Goal: Transaction & Acquisition: Book appointment/travel/reservation

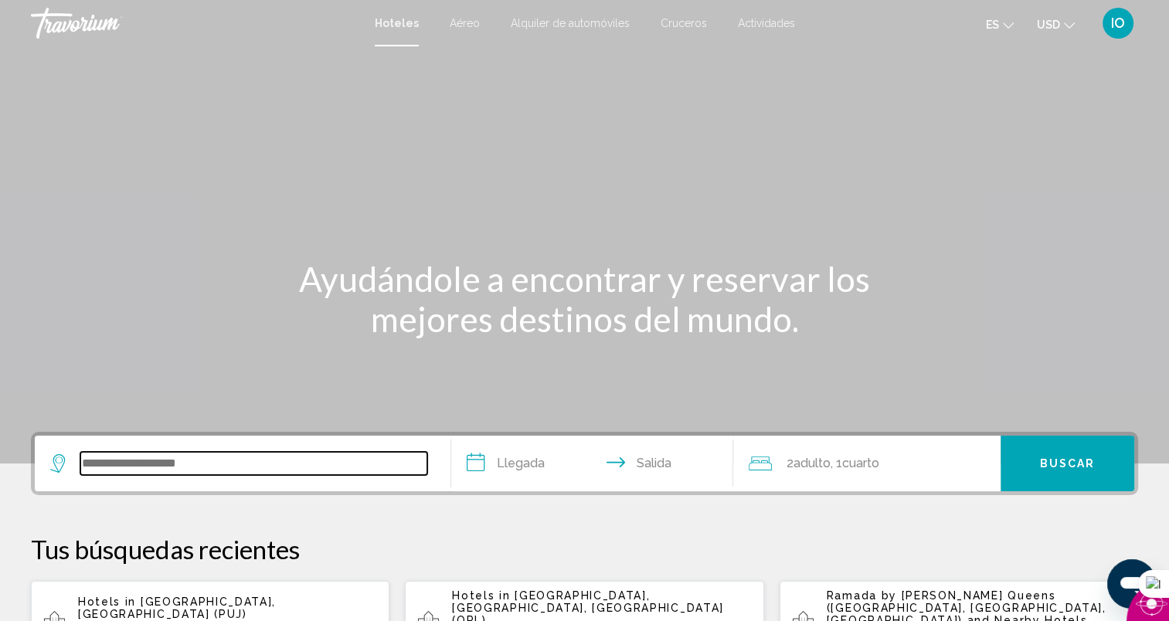
click at [215, 462] on input "Search widget" at bounding box center [253, 463] width 347 height 23
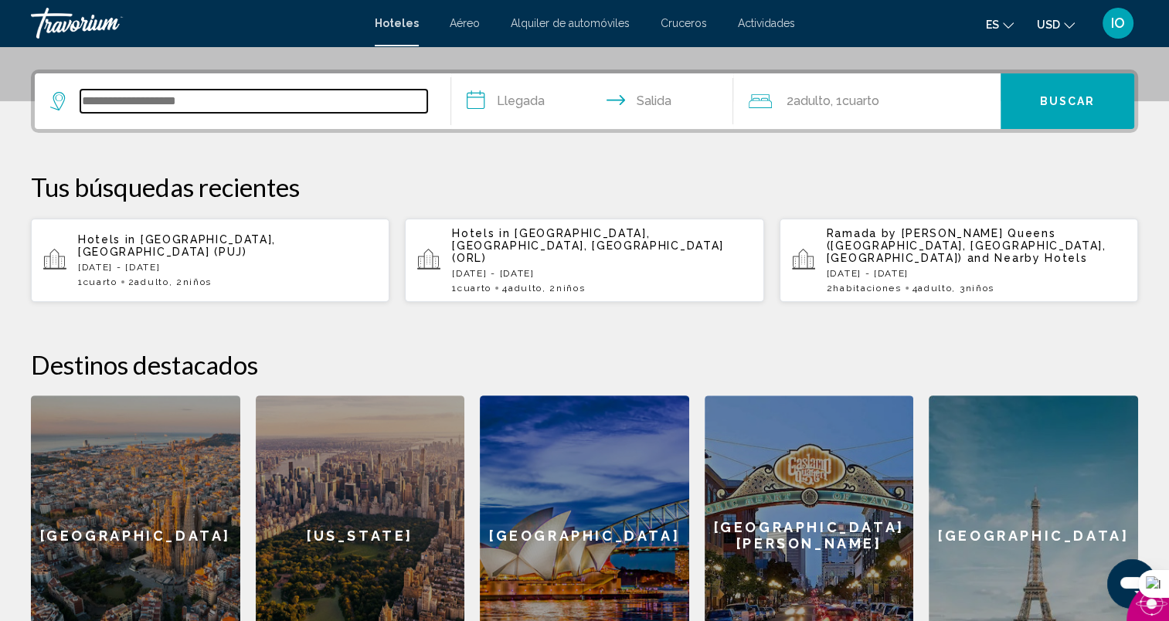
scroll to position [381, 0]
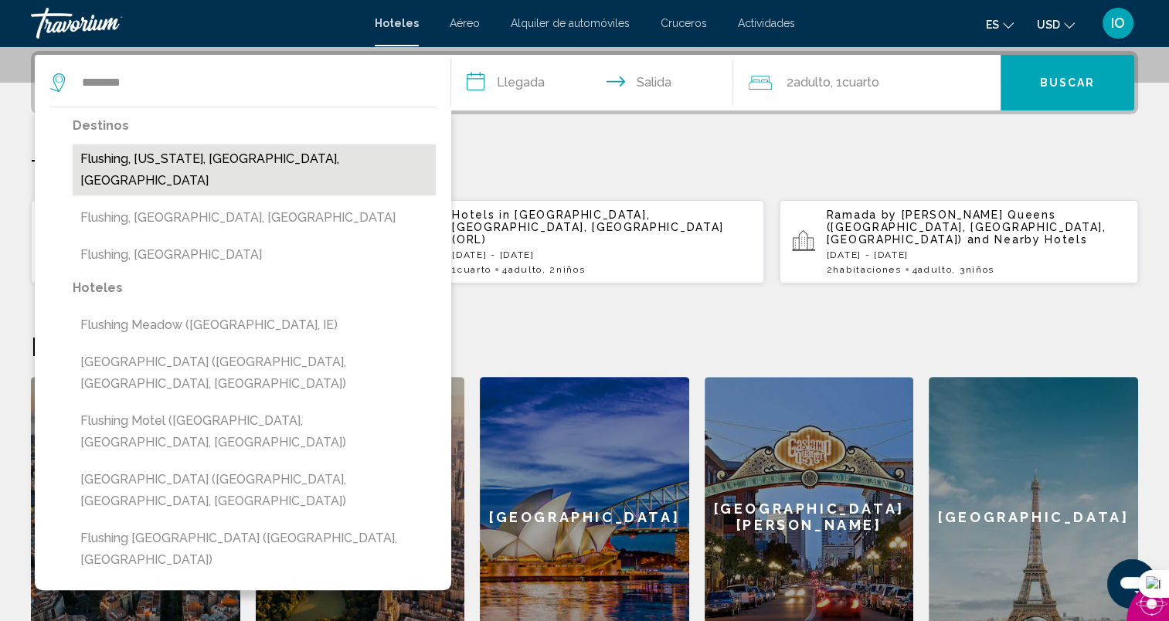
click at [151, 158] on button "Flushing, [US_STATE], [GEOGRAPHIC_DATA], [GEOGRAPHIC_DATA]" at bounding box center [254, 169] width 363 height 51
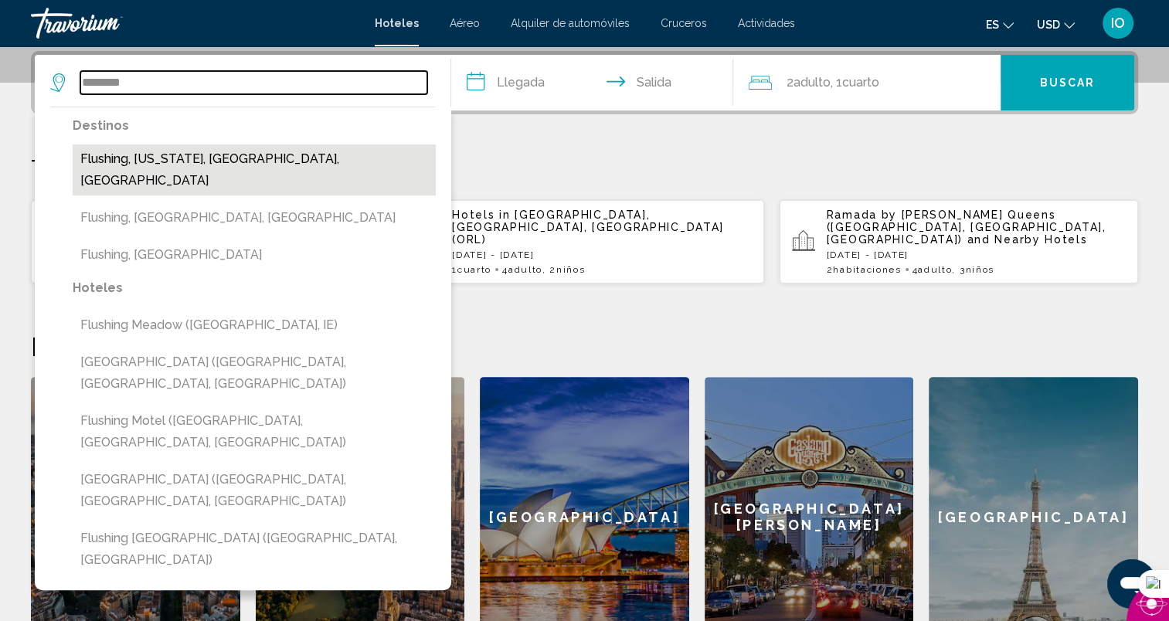
type input "**********"
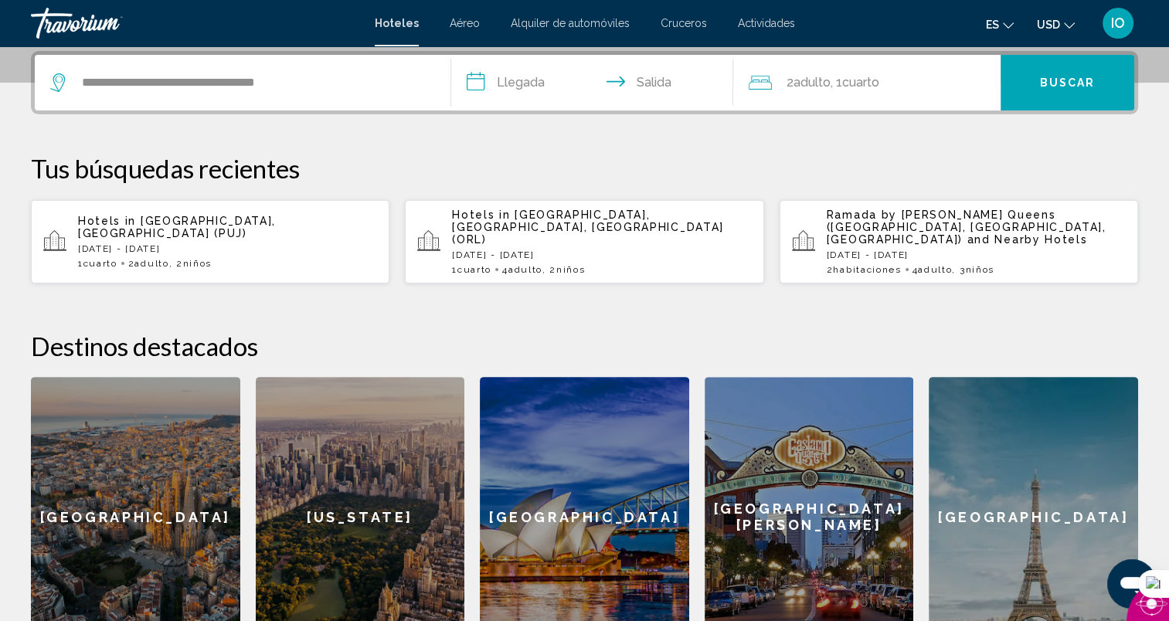
click at [525, 84] on input "**********" at bounding box center [595, 85] width 289 height 60
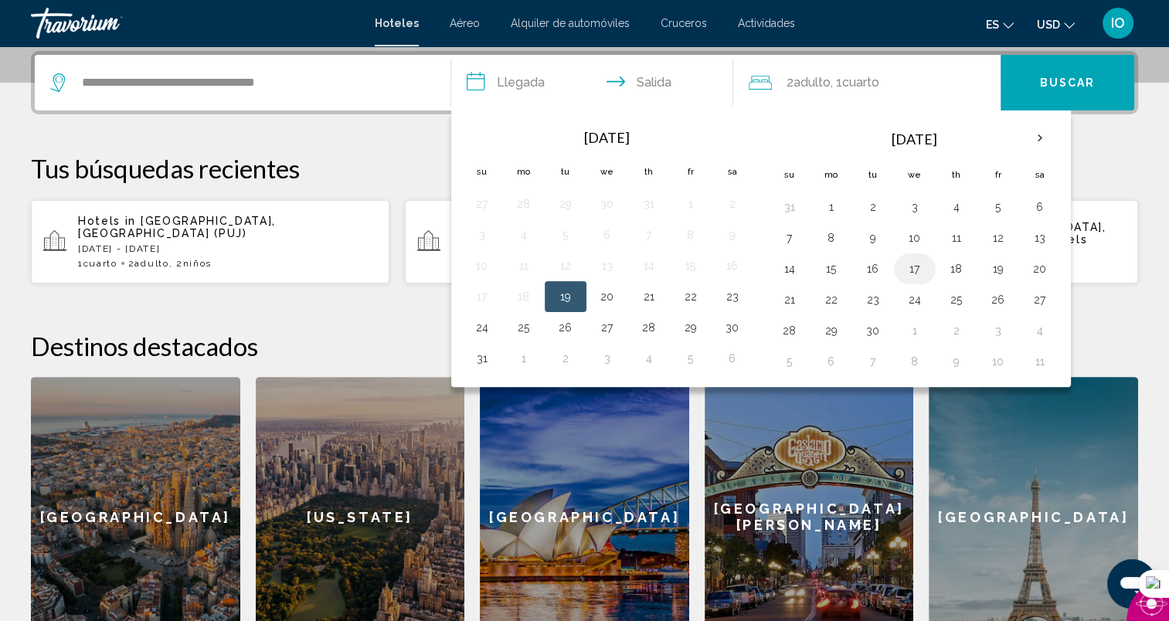
click at [912, 270] on button "17" at bounding box center [914, 269] width 25 height 22
click at [992, 269] on button "19" at bounding box center [998, 269] width 25 height 22
type input "**********"
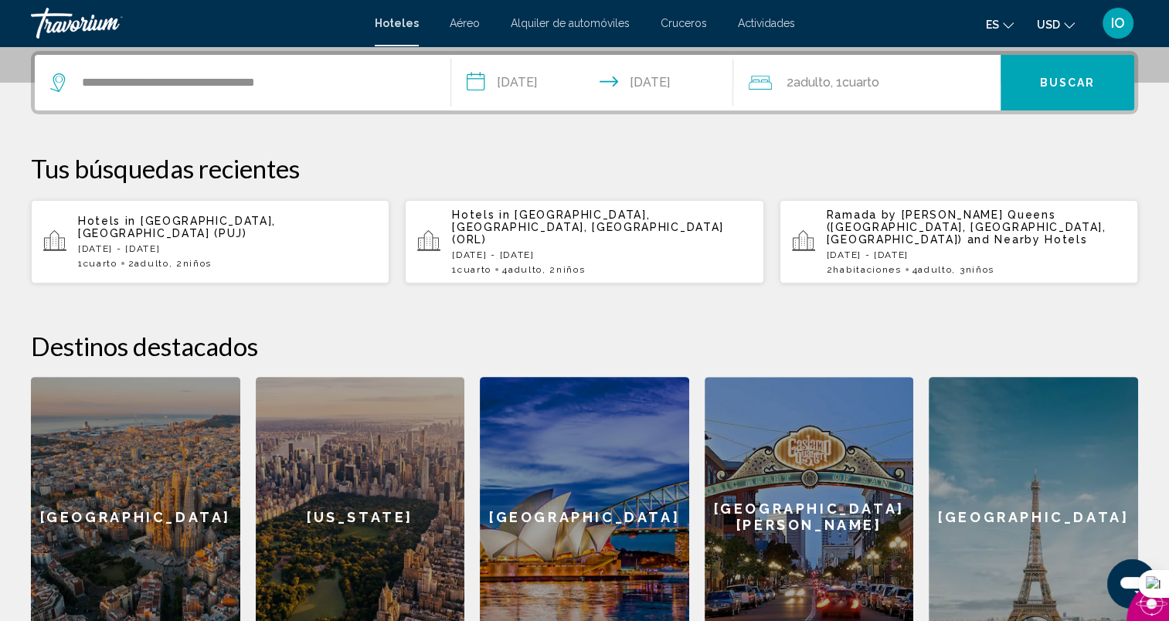
click at [827, 80] on span "Adulto" at bounding box center [811, 82] width 37 height 15
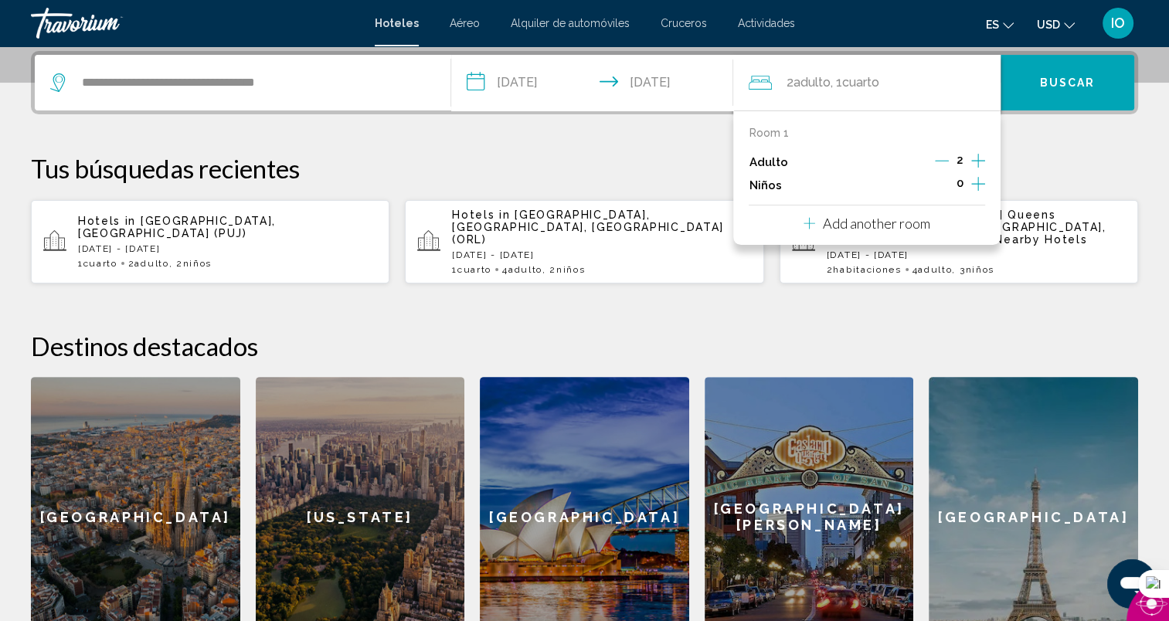
click at [980, 182] on icon "Increment children" at bounding box center [978, 184] width 14 height 19
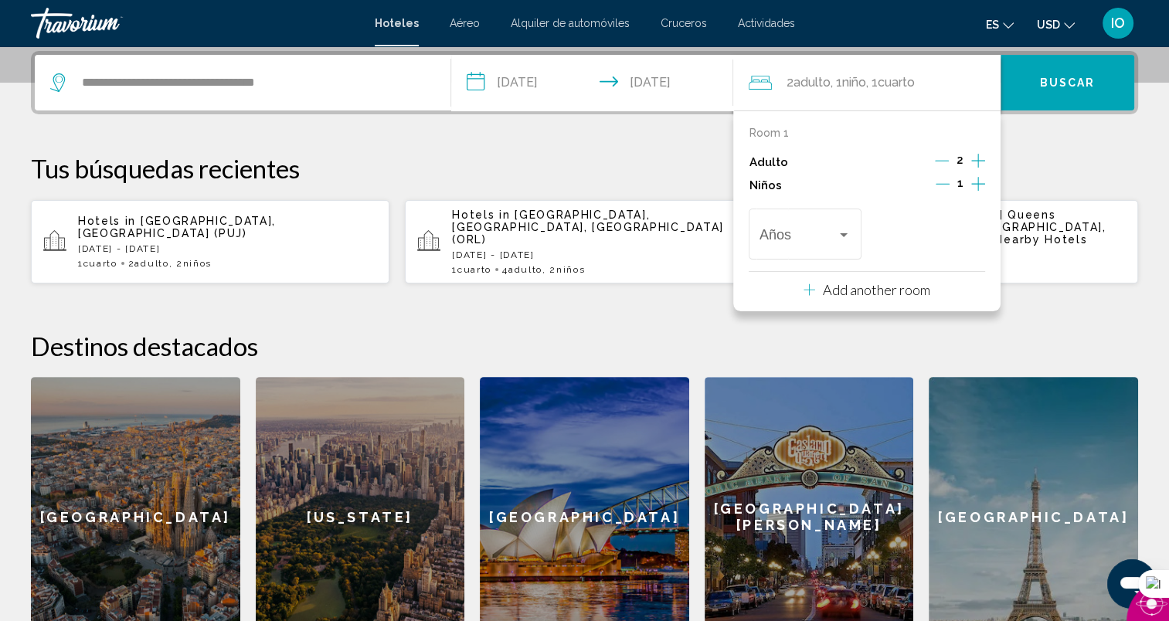
click at [980, 182] on icon "Increment children" at bounding box center [978, 184] width 14 height 19
click at [834, 238] on span "Travelers: 2 adults, 2 children" at bounding box center [797, 237] width 77 height 15
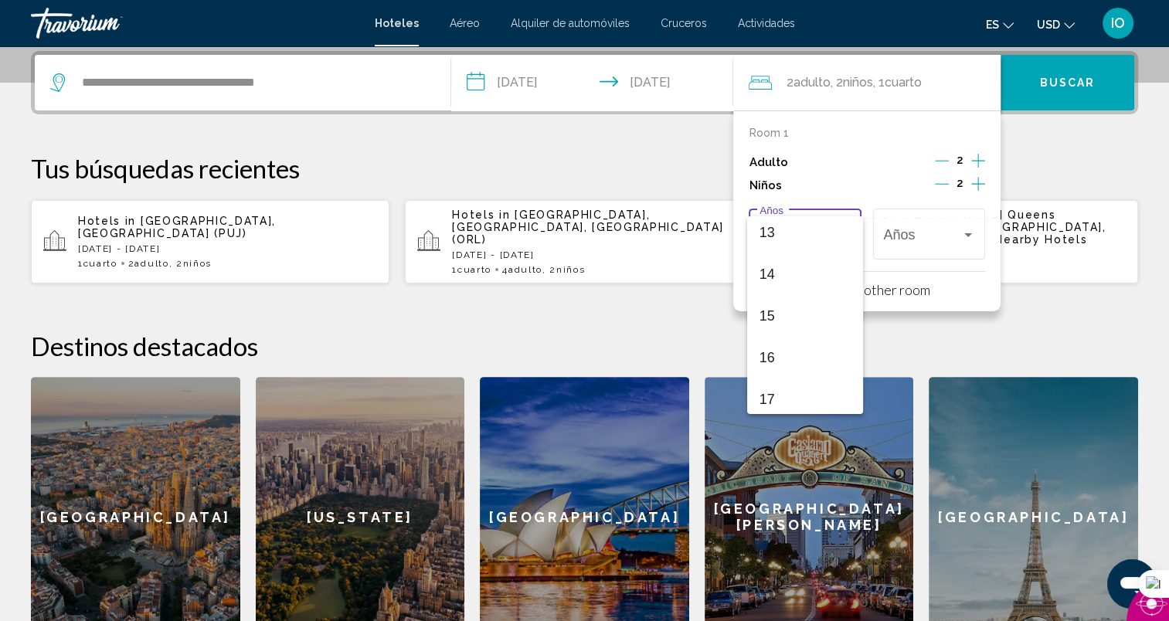
scroll to position [553, 0]
click at [782, 311] on span "15" at bounding box center [804, 310] width 91 height 42
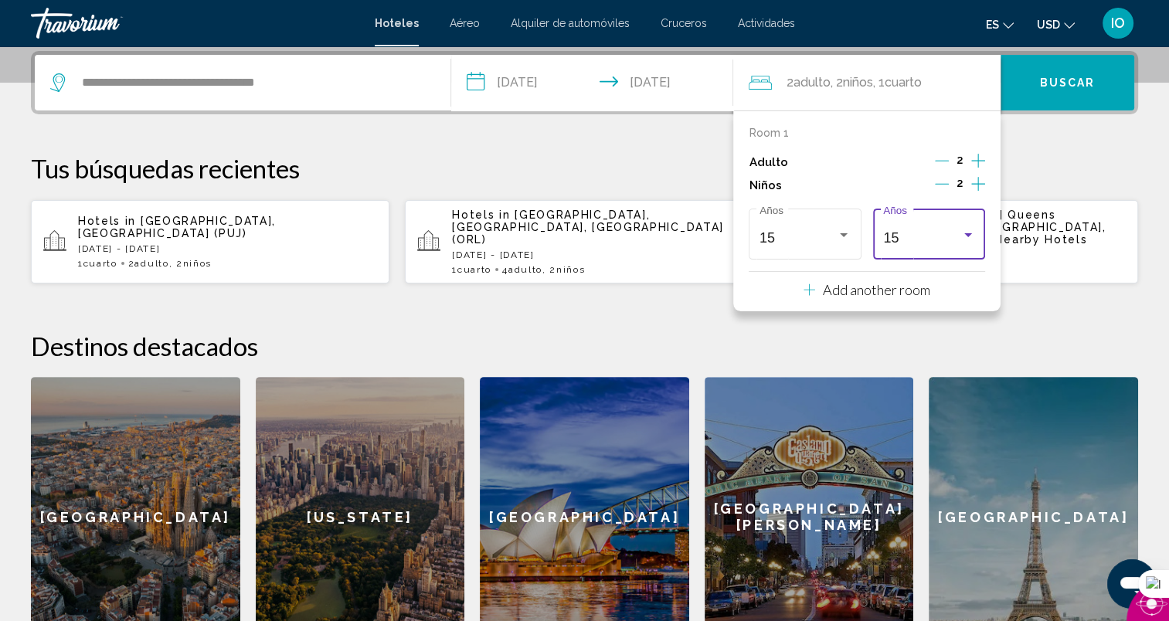
click at [930, 243] on div "15" at bounding box center [921, 237] width 77 height 15
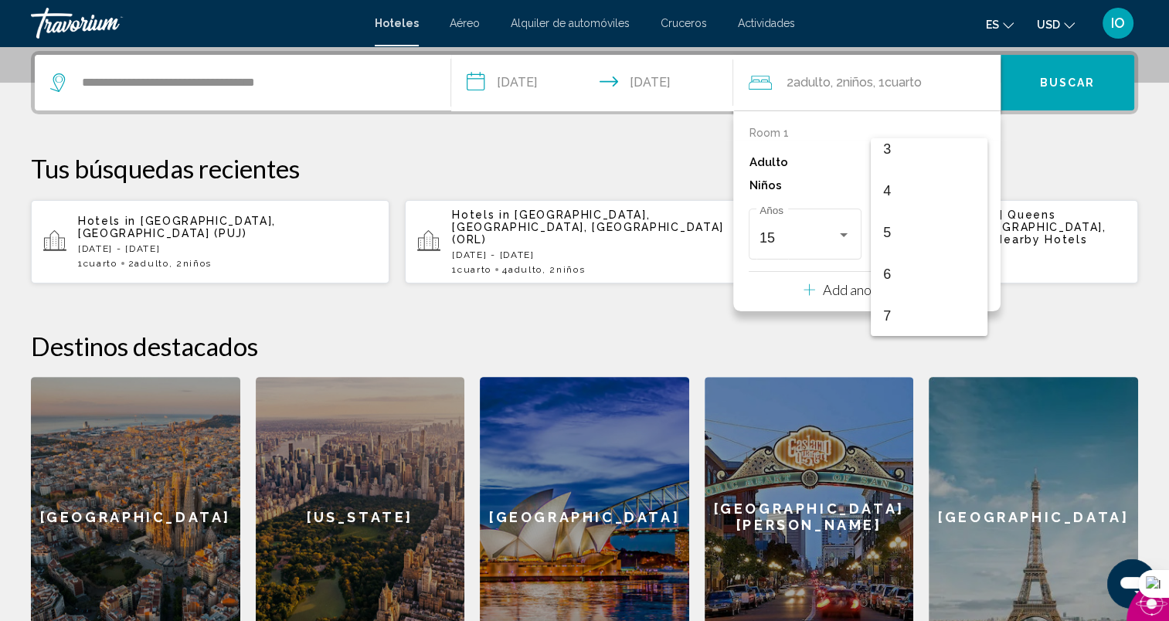
scroll to position [547, 0]
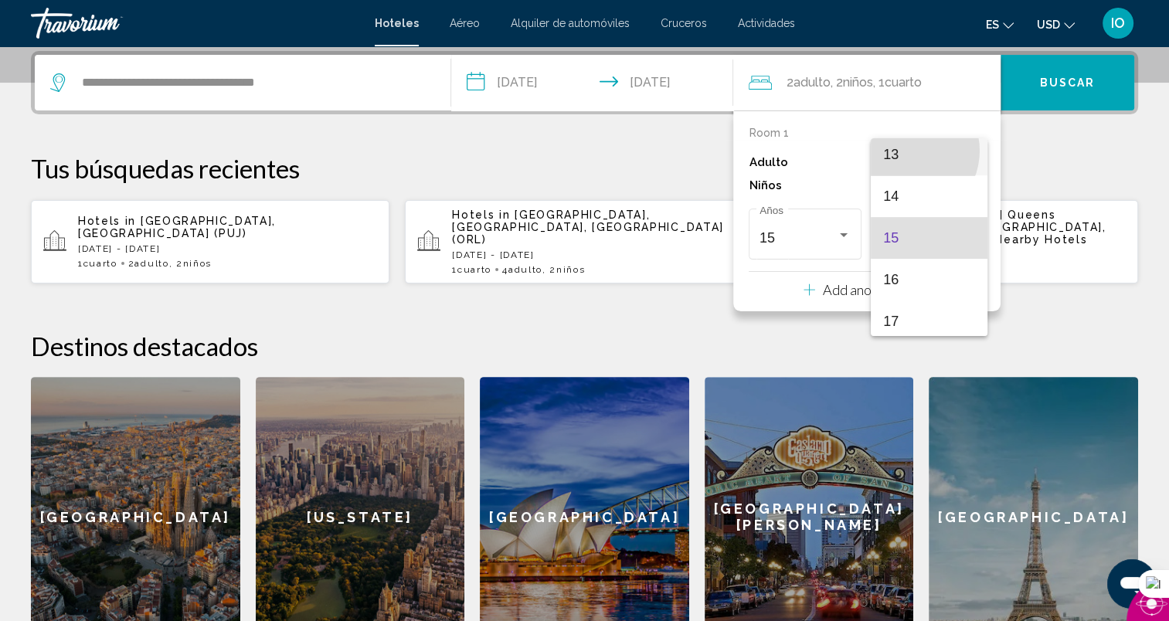
click at [905, 151] on span "13" at bounding box center [928, 155] width 91 height 42
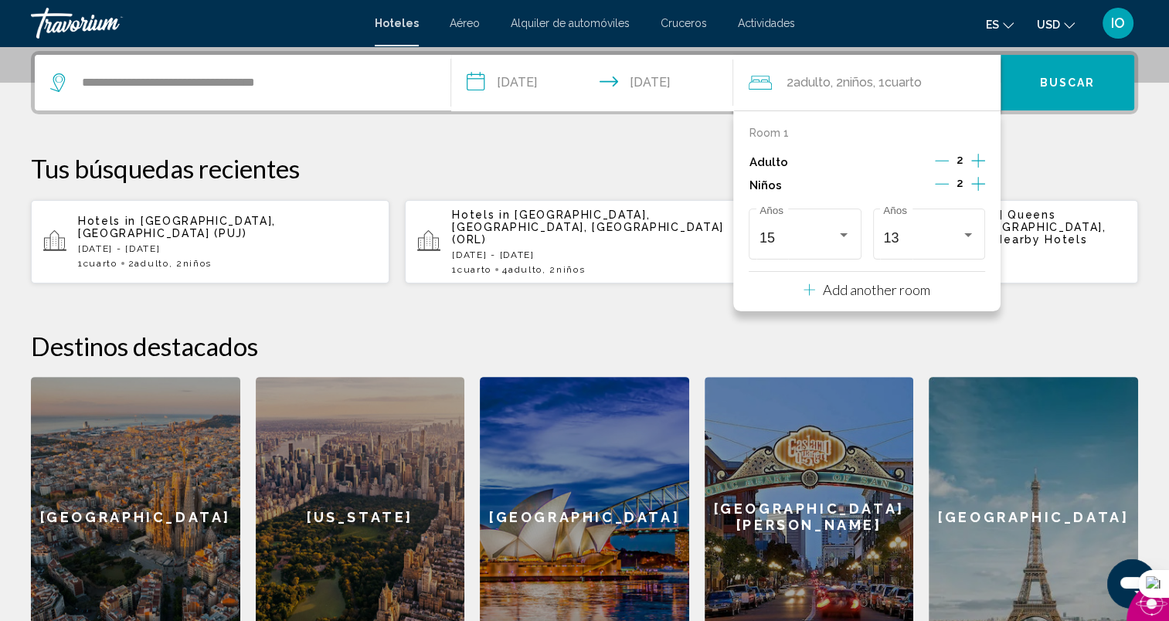
click at [914, 285] on p "Add another room" at bounding box center [876, 289] width 107 height 17
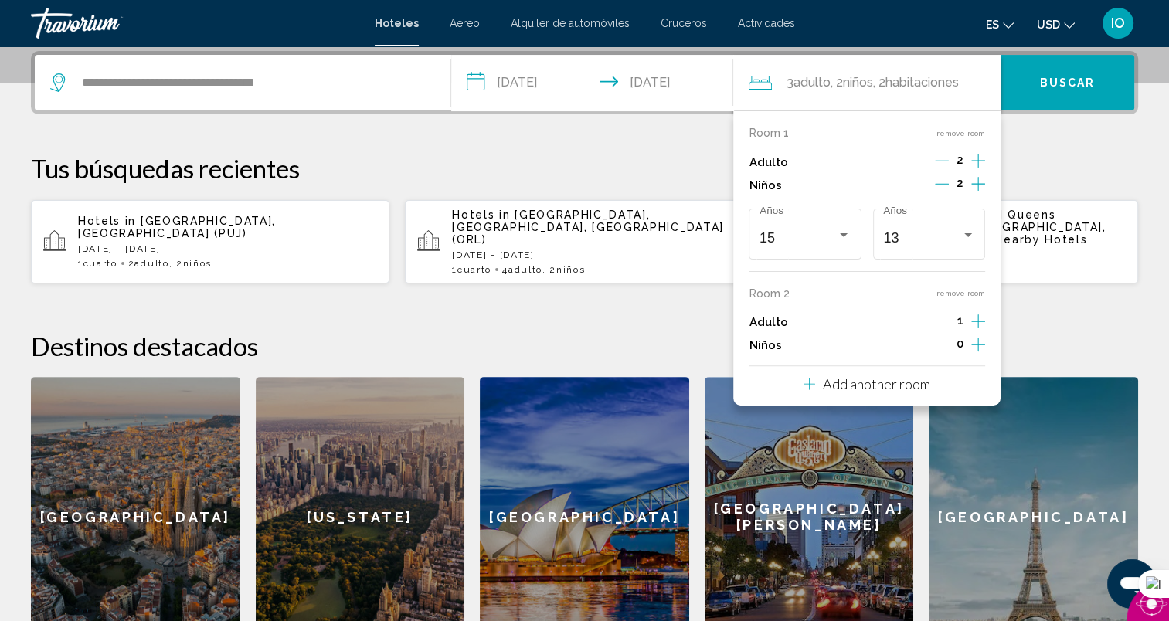
click at [973, 318] on icon "Increment adults" at bounding box center [978, 321] width 14 height 19
click at [978, 343] on icon "Increment children" at bounding box center [978, 345] width 14 height 14
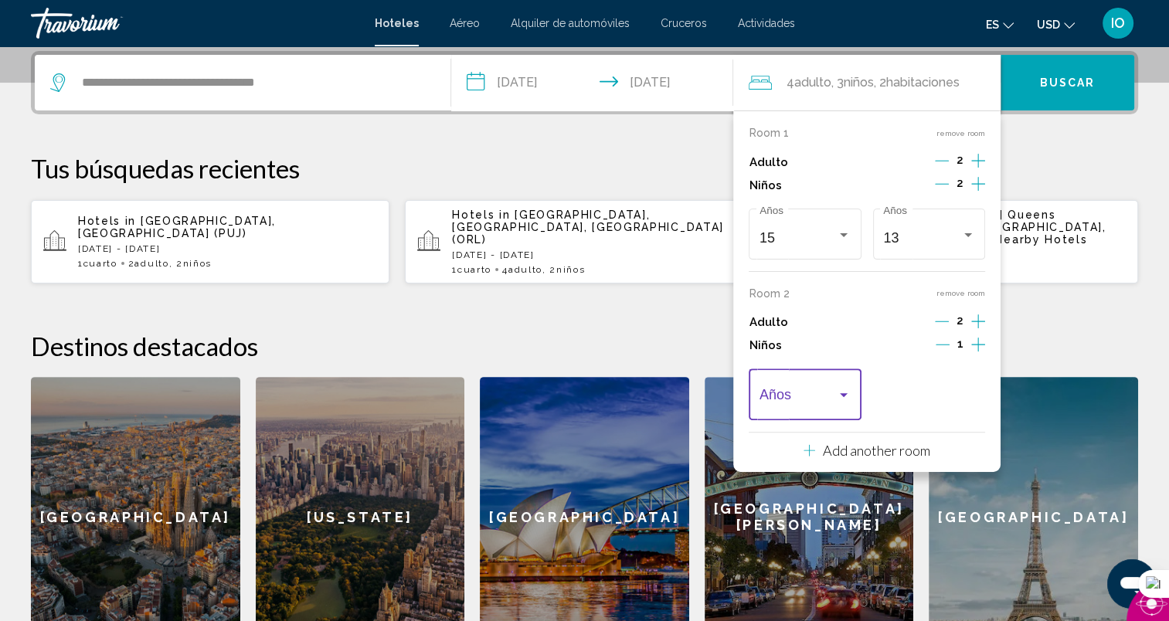
click at [841, 403] on div "Travelers: 4 adults, 3 children" at bounding box center [804, 398] width 91 height 15
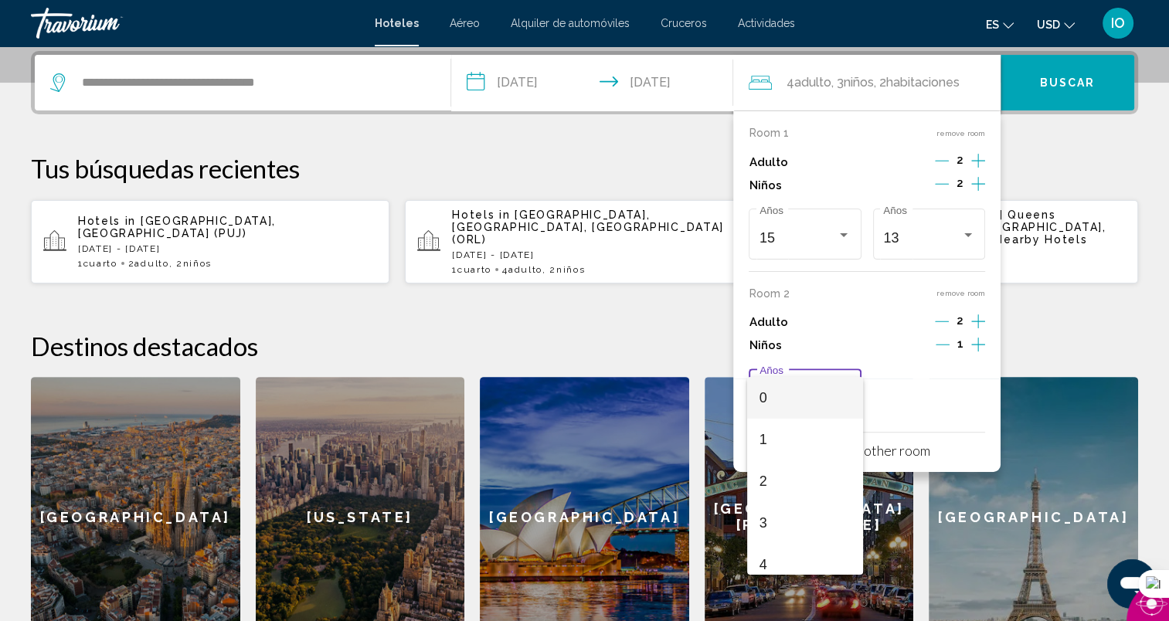
scroll to position [553, 0]
click at [797, 510] on span "16" at bounding box center [804, 512] width 91 height 42
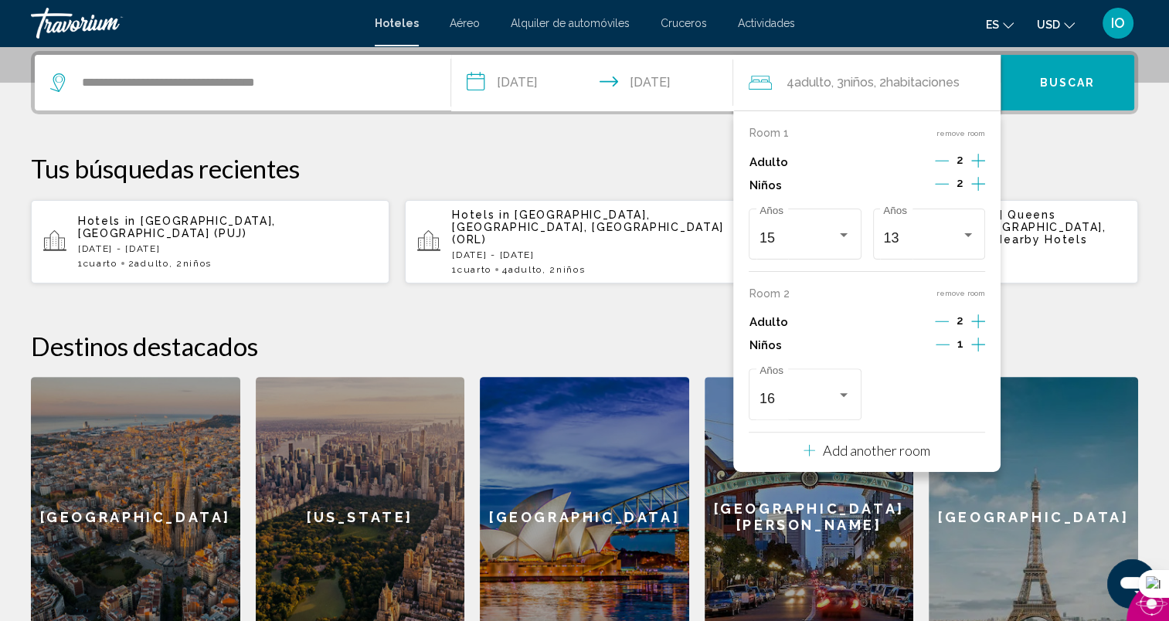
click at [1052, 301] on div "**********" at bounding box center [584, 354] width 1169 height 607
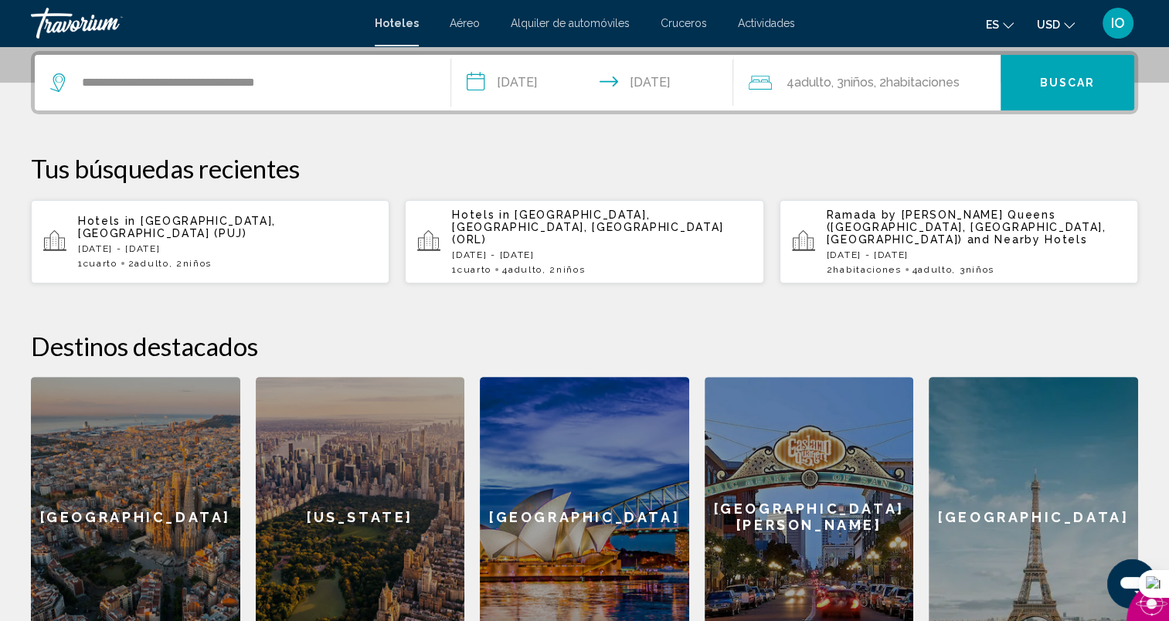
click at [1057, 80] on span "Buscar" at bounding box center [1068, 83] width 56 height 12
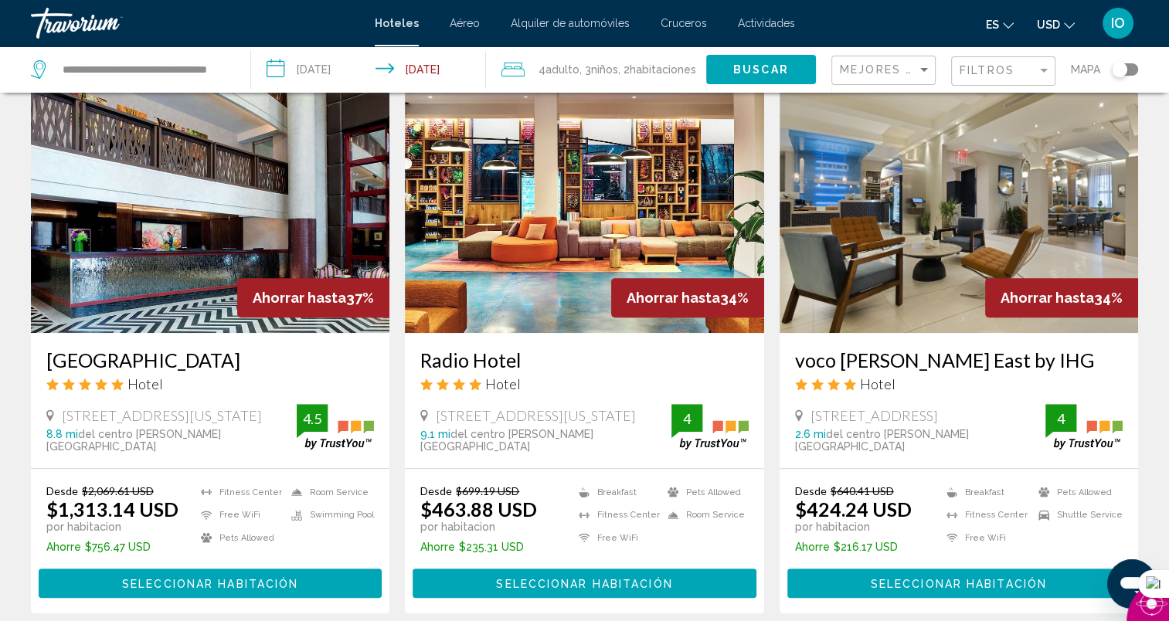
scroll to position [640, 0]
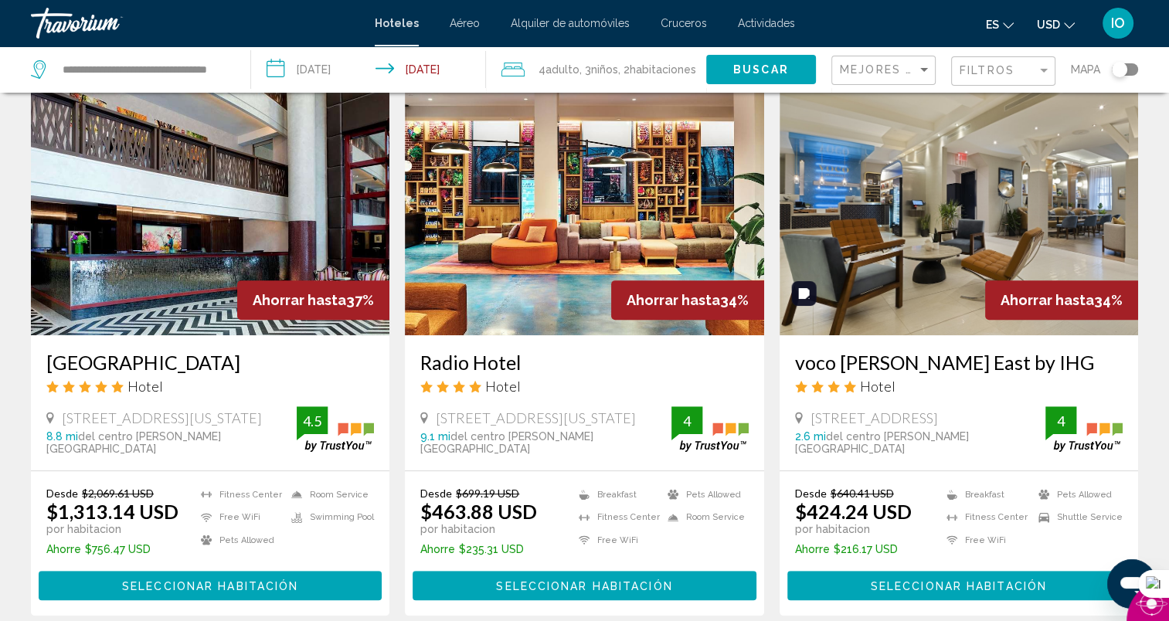
click at [1128, 72] on div "Toggle map" at bounding box center [1125, 69] width 26 height 12
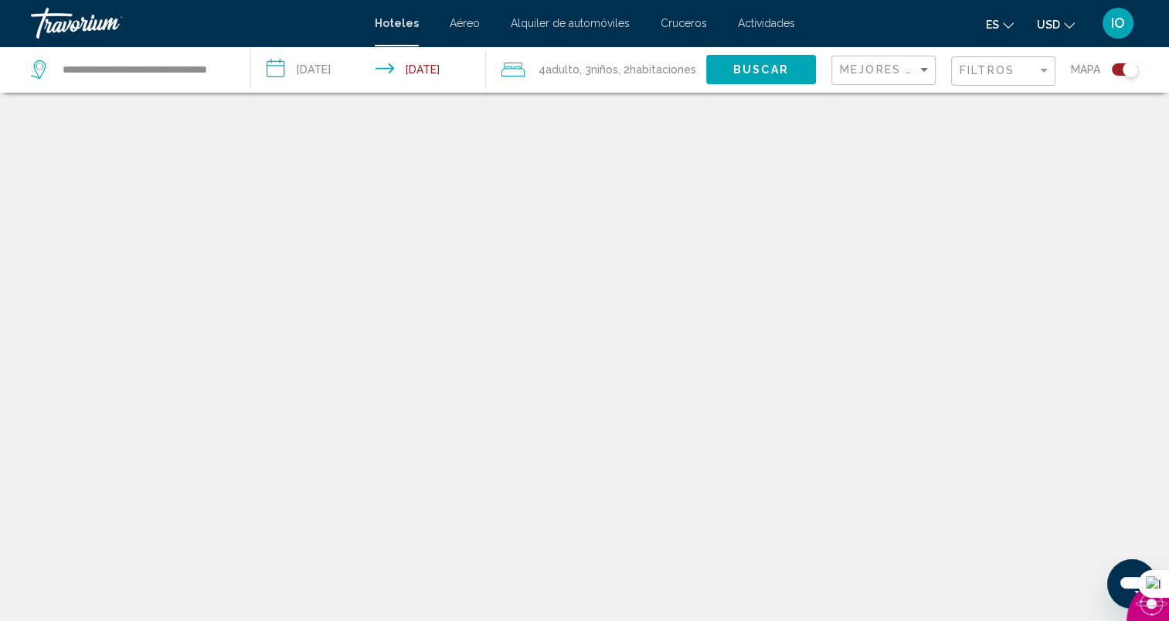
scroll to position [93, 0]
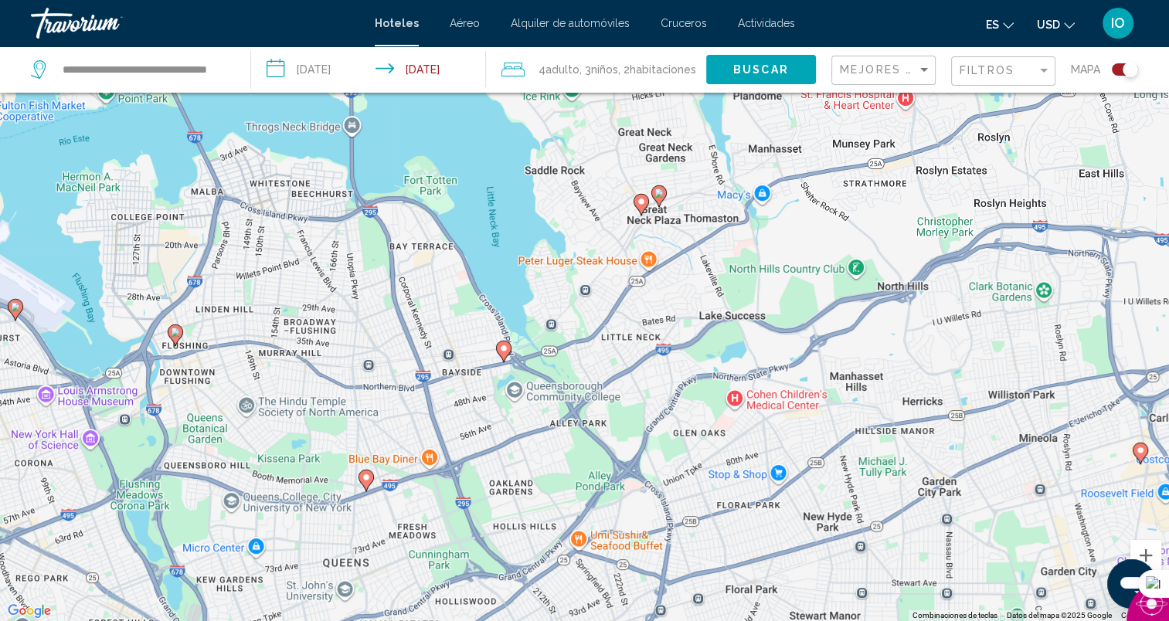
drag, startPoint x: 474, startPoint y: 164, endPoint x: 496, endPoint y: 490, distance: 326.8
click at [496, 490] on div "Para activar la función de arrastrar con el teclado, presiona Alt + Intro. Una …" at bounding box center [584, 310] width 1169 height 621
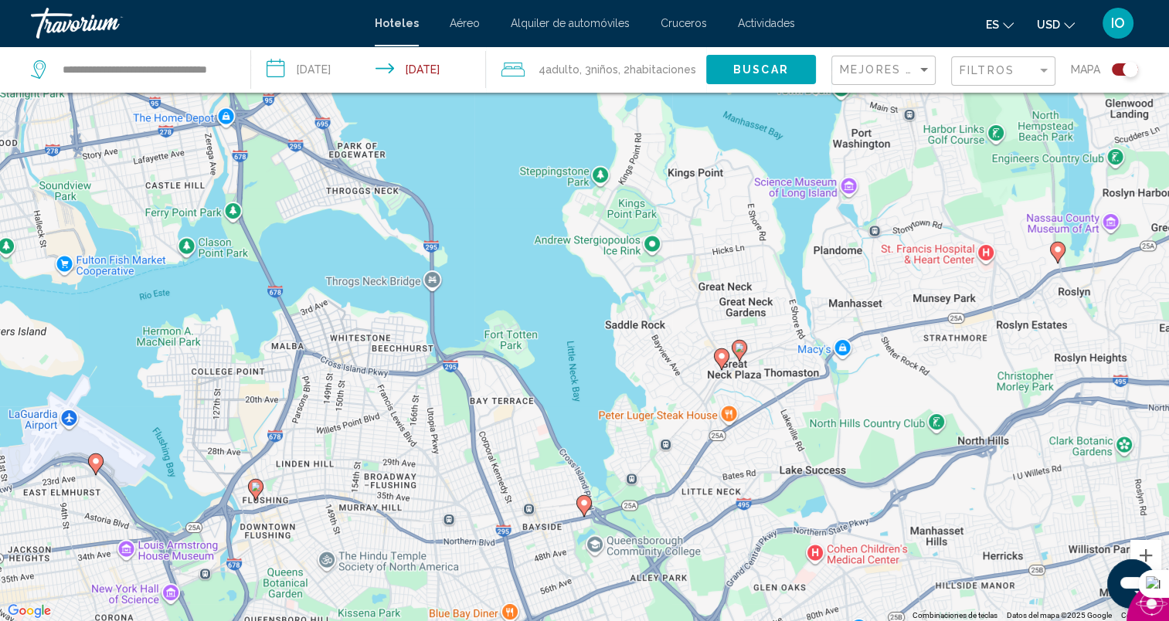
drag, startPoint x: 572, startPoint y: 310, endPoint x: 651, endPoint y: 453, distance: 163.2
click at [651, 453] on div "Para activar la función de arrastrar con el teclado, presiona Alt + Intro. Una …" at bounding box center [584, 310] width 1169 height 621
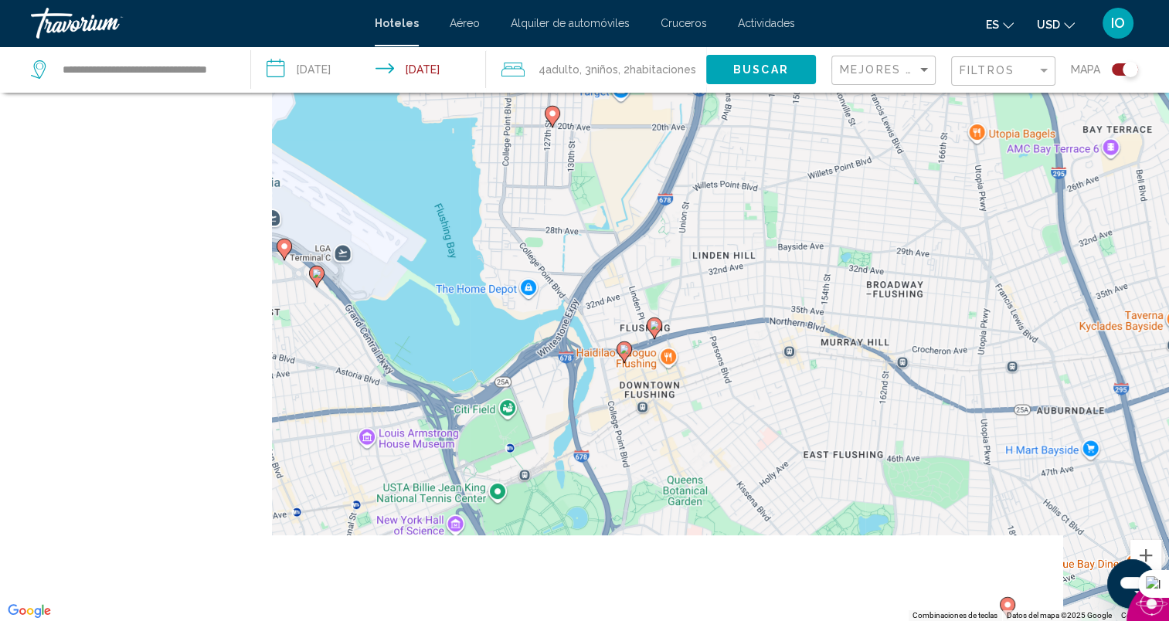
drag, startPoint x: 158, startPoint y: 465, endPoint x: 694, endPoint y: 284, distance: 566.1
click at [694, 284] on div "Para activar la función de arrastrar con el teclado, presiona Alt + Intro. Una …" at bounding box center [584, 310] width 1169 height 621
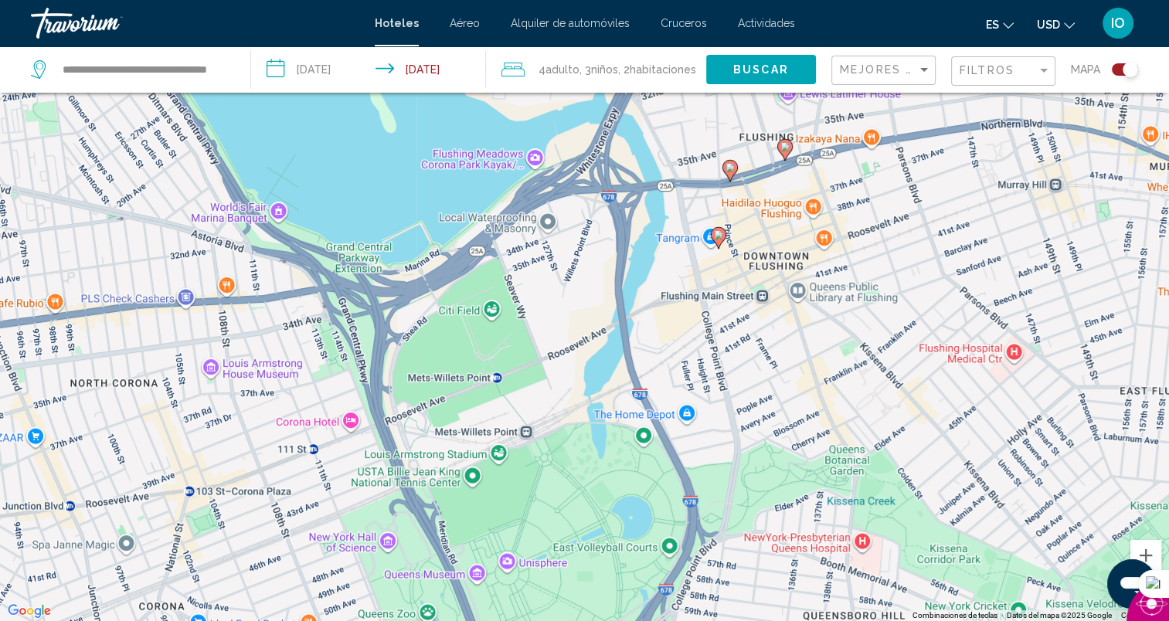
drag, startPoint x: 547, startPoint y: 421, endPoint x: 571, endPoint y: 316, distance: 107.8
click at [571, 316] on div "Para activar la función de arrastrar con el teclado, presiona Alt + Intro. Una …" at bounding box center [584, 310] width 1169 height 621
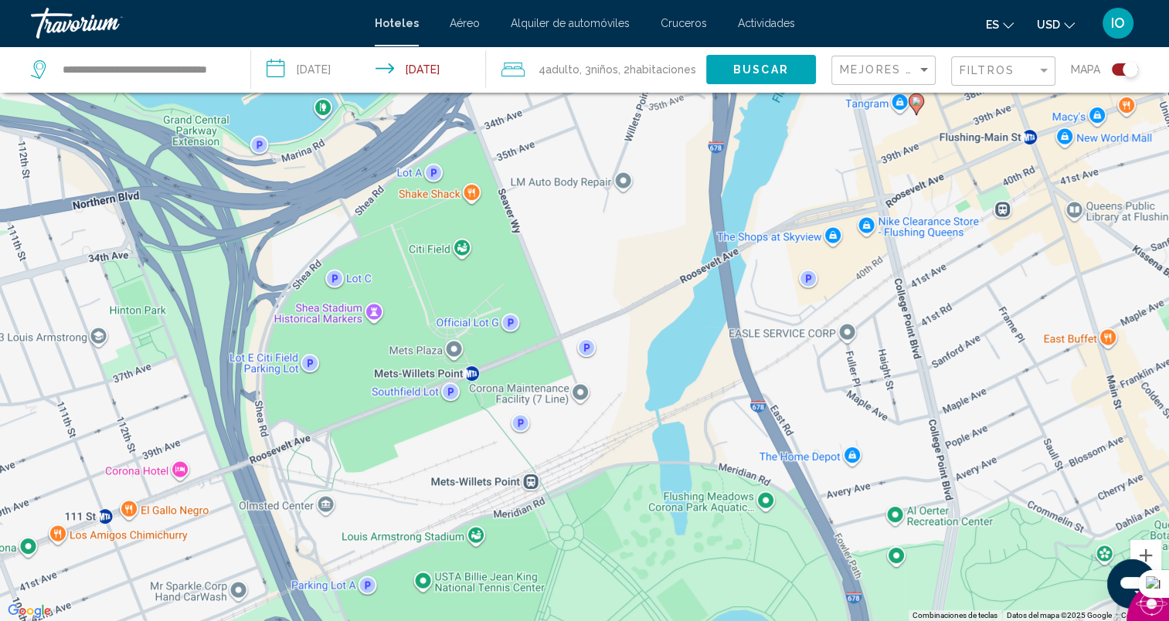
click at [918, 105] on image "Main content" at bounding box center [916, 101] width 9 height 9
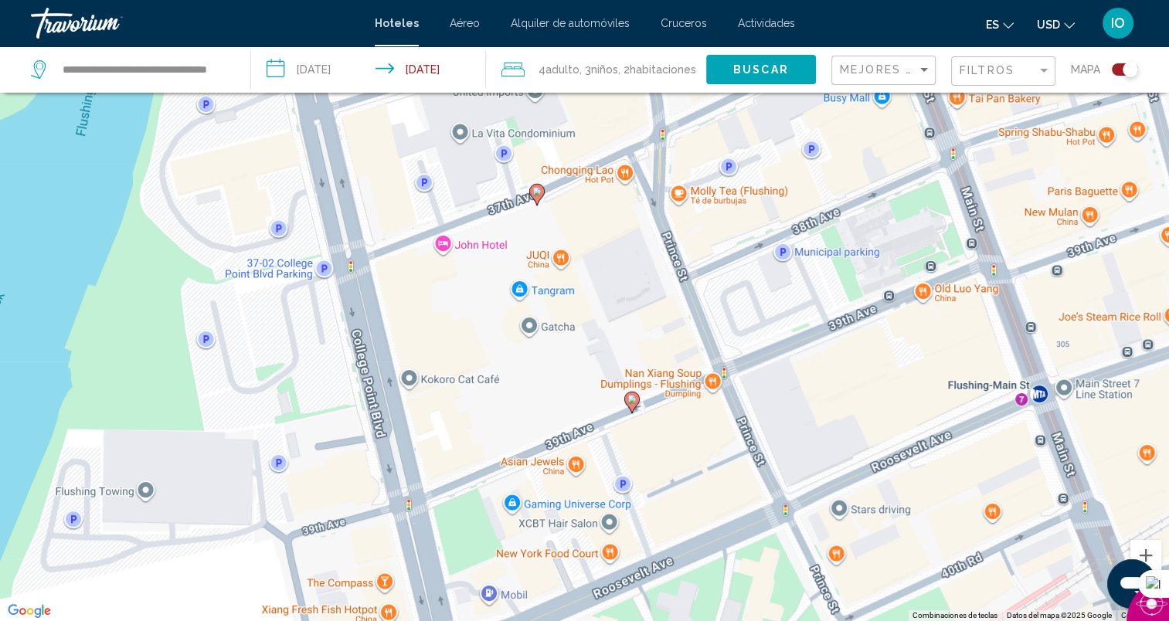
click at [536, 192] on image "Main content" at bounding box center [536, 191] width 9 height 9
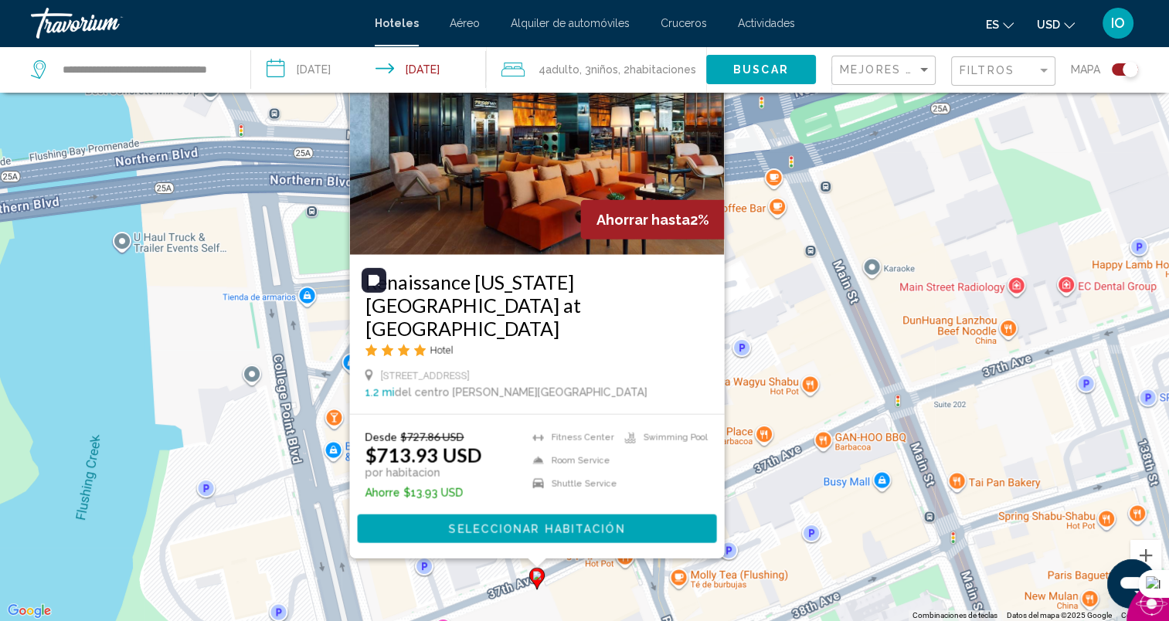
scroll to position [0, 0]
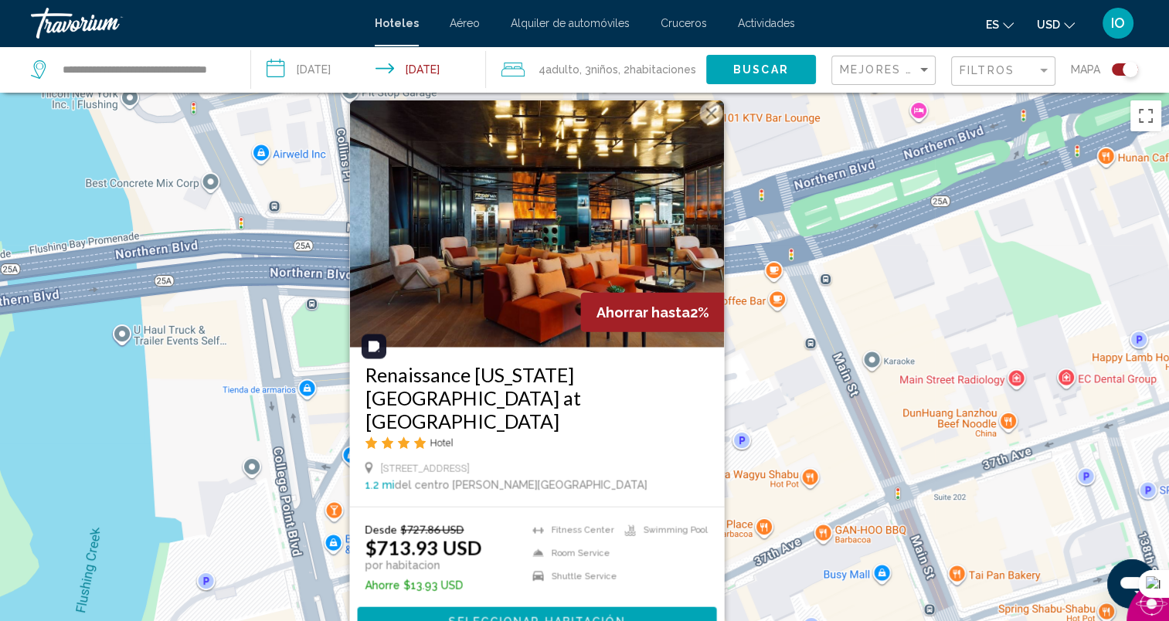
click at [715, 125] on button "Cerrar" at bounding box center [710, 113] width 23 height 23
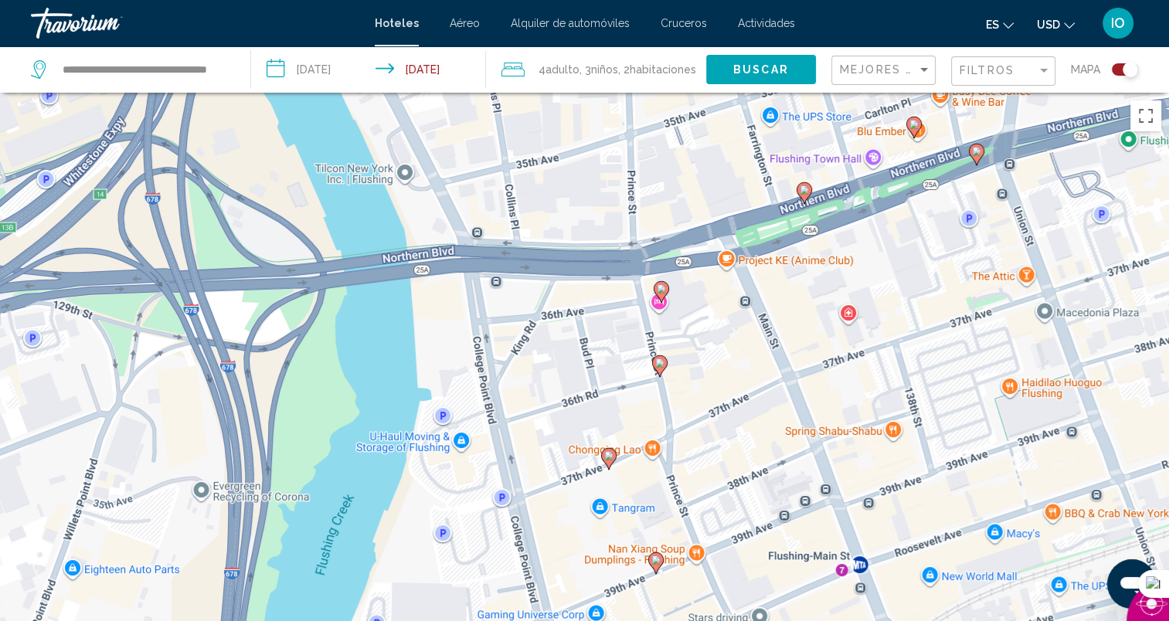
click at [655, 565] on image "Main content" at bounding box center [655, 560] width 9 height 9
click at [655, 561] on image "Main content" at bounding box center [655, 560] width 9 height 9
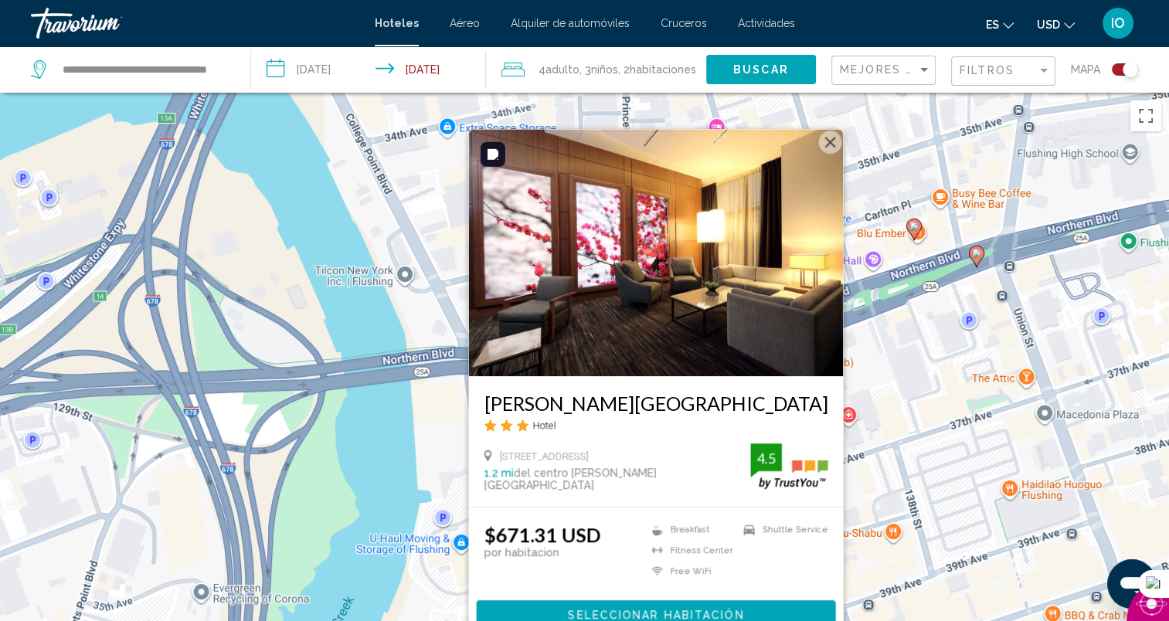
click at [830, 141] on button "Cerrar" at bounding box center [829, 142] width 23 height 23
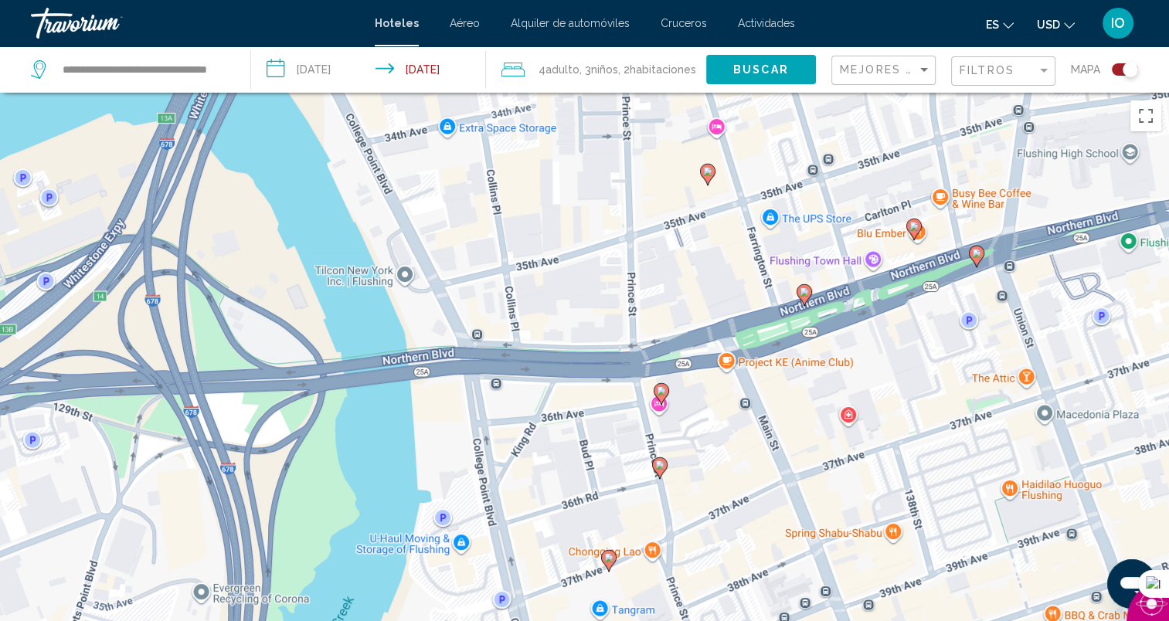
click at [657, 392] on image "Main content" at bounding box center [661, 390] width 9 height 9
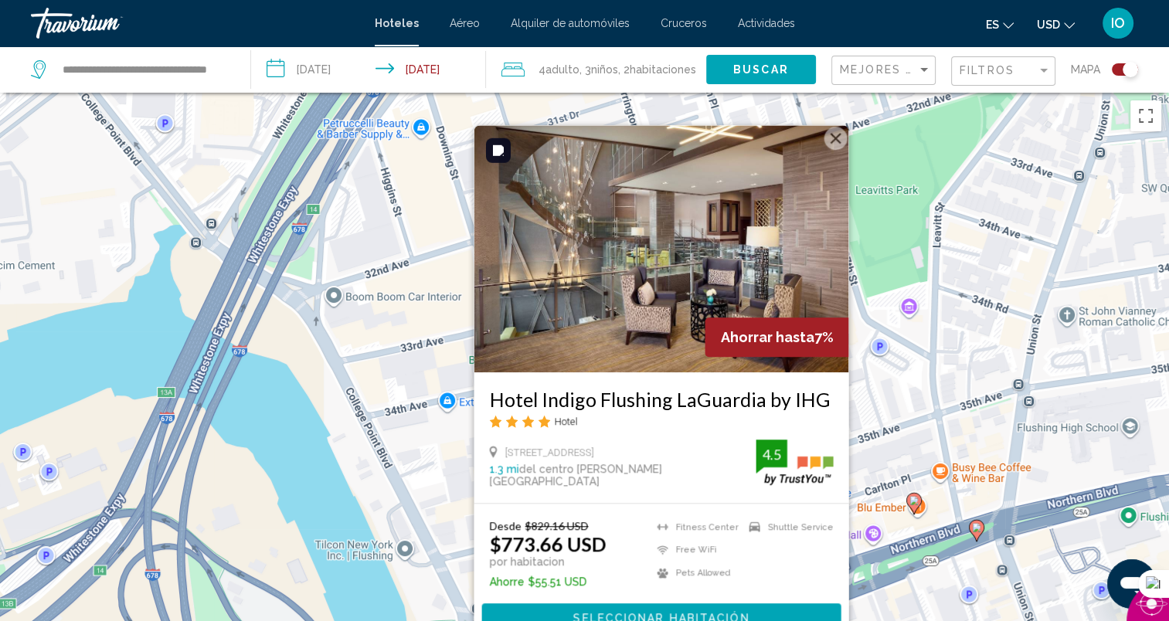
click at [833, 142] on button "Cerrar" at bounding box center [835, 138] width 23 height 23
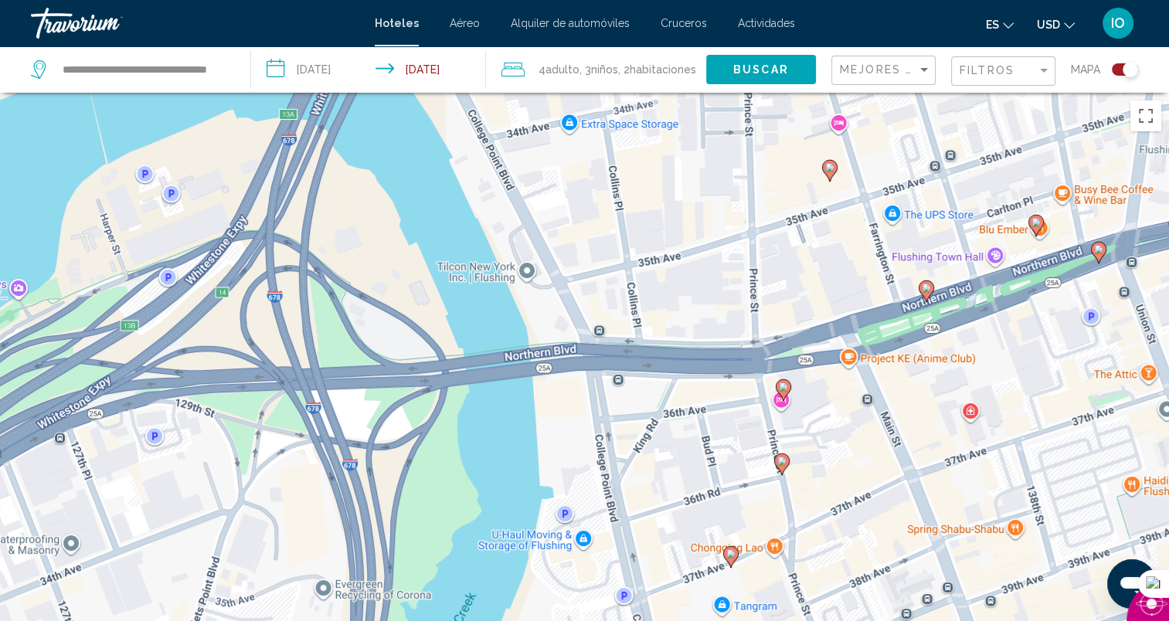
drag, startPoint x: 557, startPoint y: 498, endPoint x: 678, endPoint y: 213, distance: 309.1
click at [678, 213] on div "Para activar la función de arrastrar con el teclado, presiona Alt + Intro. Una …" at bounding box center [584, 403] width 1169 height 621
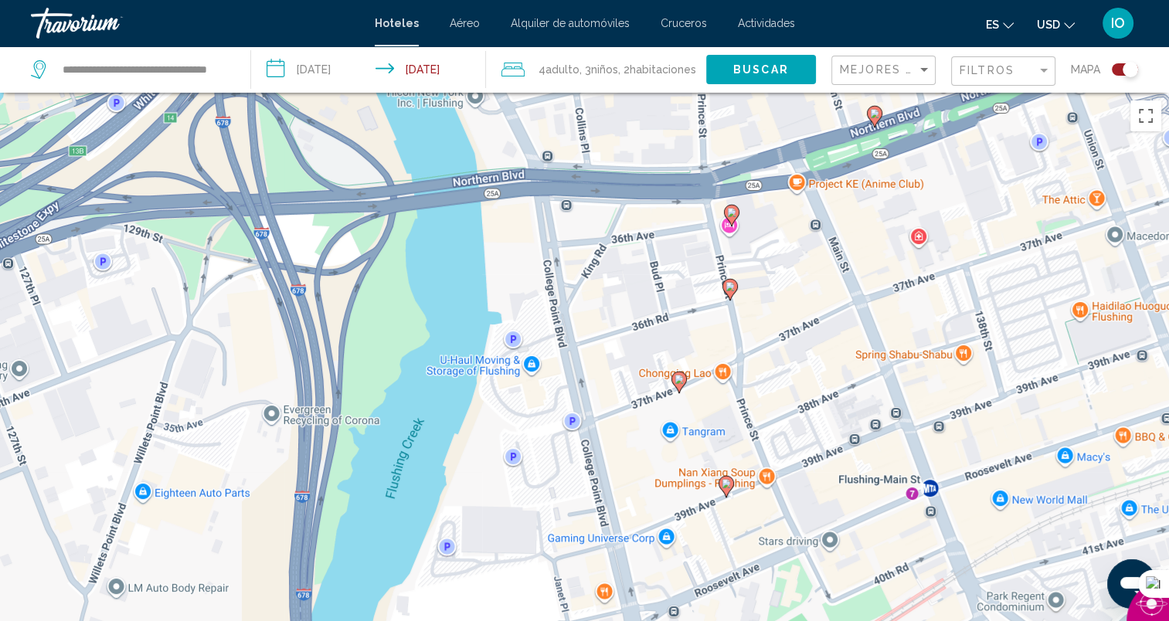
drag, startPoint x: 679, startPoint y: 438, endPoint x: 615, endPoint y: 253, distance: 196.2
click at [615, 253] on div "Para activar la función de arrastrar con el teclado, presiona Alt + Intro. Una …" at bounding box center [584, 403] width 1169 height 621
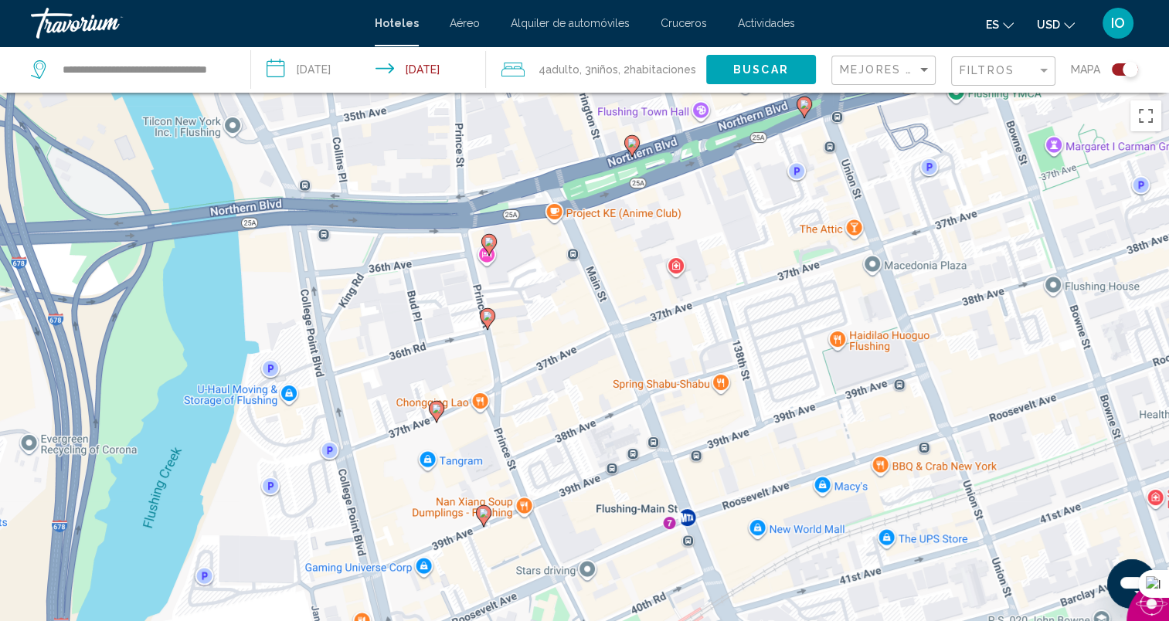
drag, startPoint x: 543, startPoint y: 470, endPoint x: 311, endPoint y: 497, distance: 234.1
click at [311, 497] on div "Para activar la función de arrastrar con el teclado, presiona Alt + Intro. Una …" at bounding box center [584, 403] width 1169 height 621
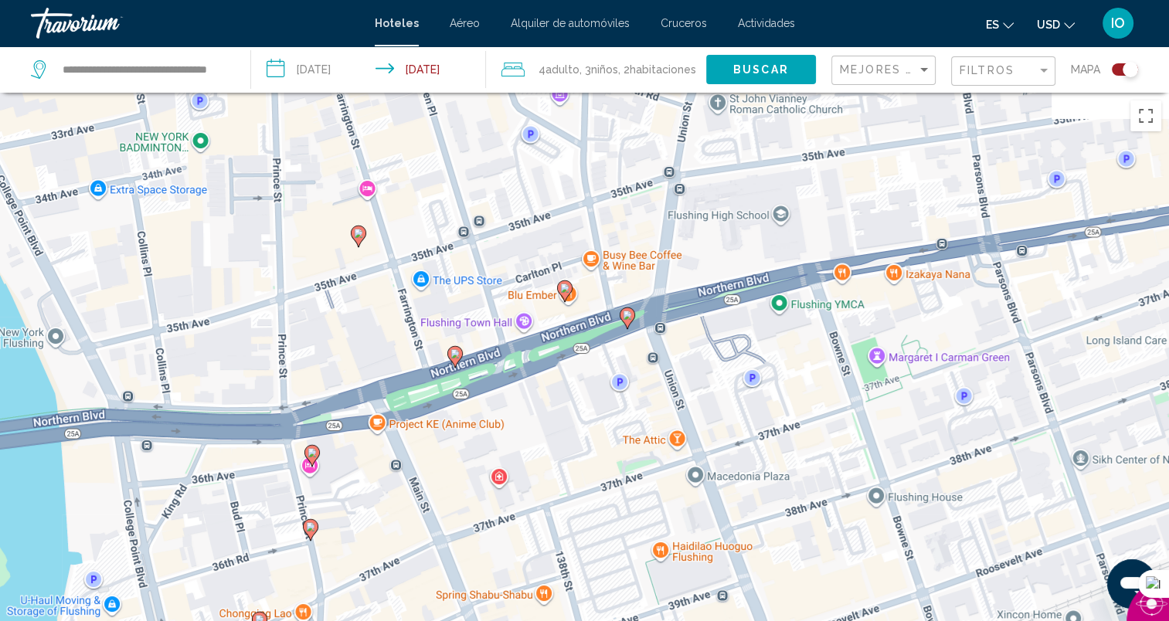
drag, startPoint x: 658, startPoint y: 267, endPoint x: 481, endPoint y: 480, distance: 276.5
click at [481, 480] on div "Para activar la función de arrastrar con el teclado, presiona Alt + Intro. Una …" at bounding box center [584, 403] width 1169 height 621
click at [454, 358] on image "Main content" at bounding box center [454, 353] width 9 height 9
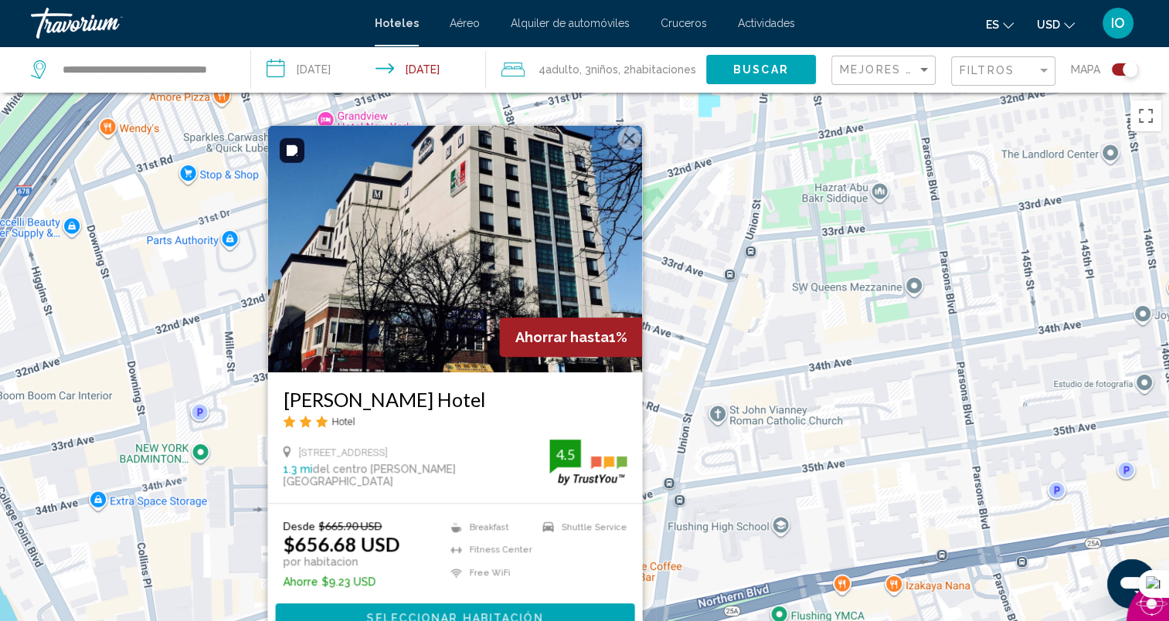
click at [630, 142] on button "Cerrar" at bounding box center [628, 138] width 23 height 23
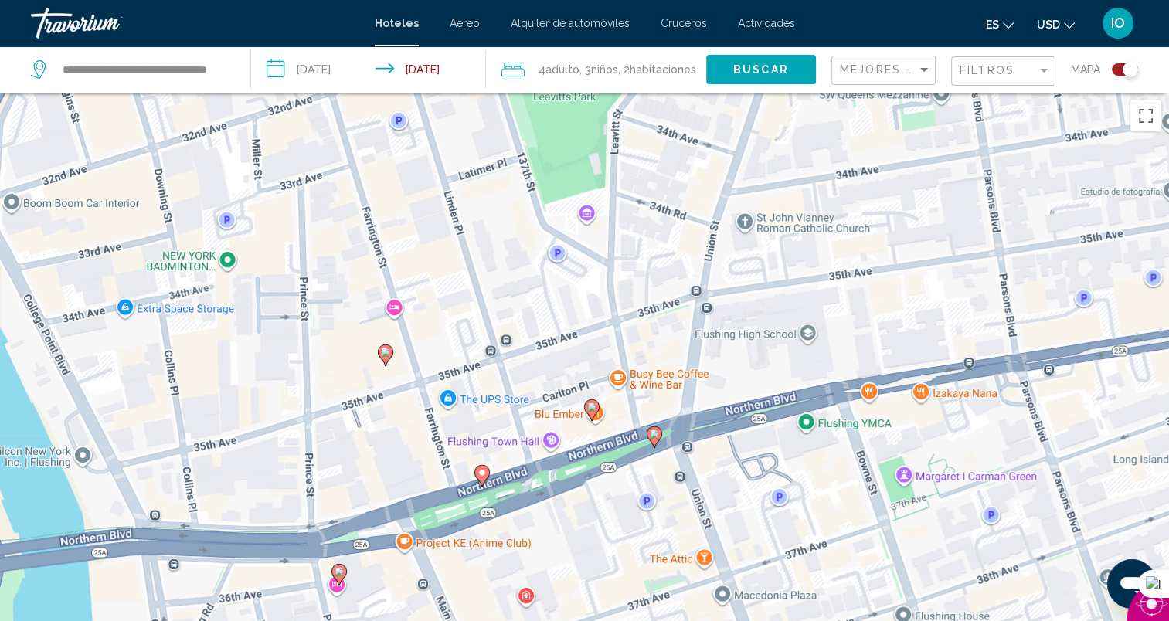
drag, startPoint x: 676, startPoint y: 536, endPoint x: 702, endPoint y: 340, distance: 197.9
click at [702, 340] on div "Para activar la función de arrastrar con el teclado, presiona Alt + Intro. Una …" at bounding box center [584, 403] width 1169 height 621
click at [652, 436] on image "Main content" at bounding box center [654, 434] width 9 height 9
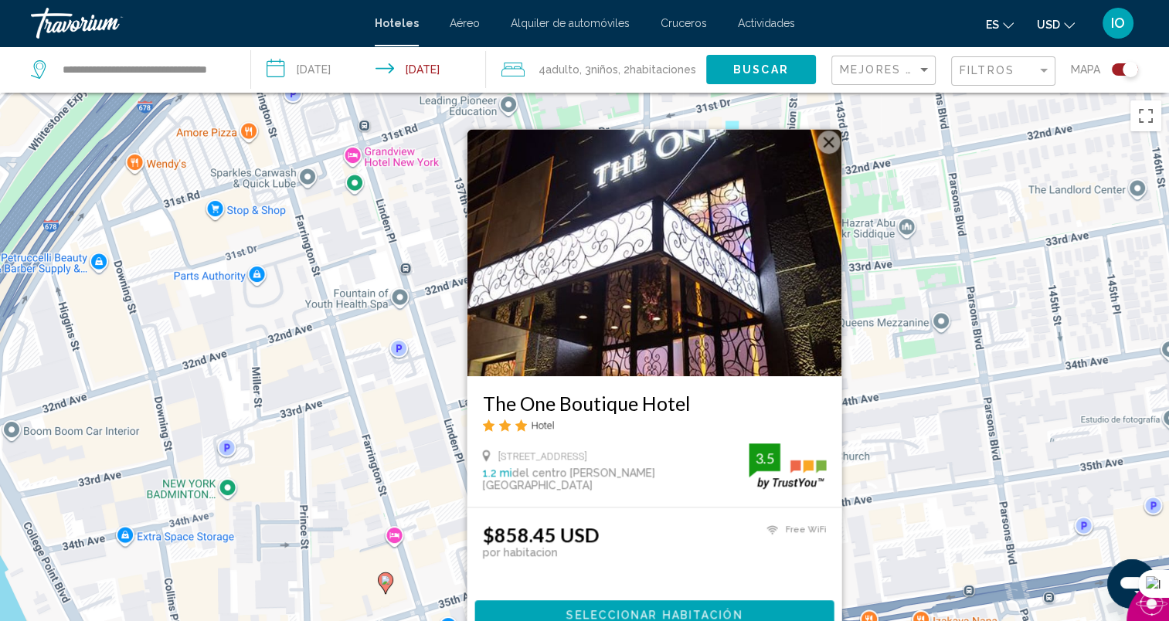
click at [821, 145] on button "Cerrar" at bounding box center [828, 142] width 23 height 23
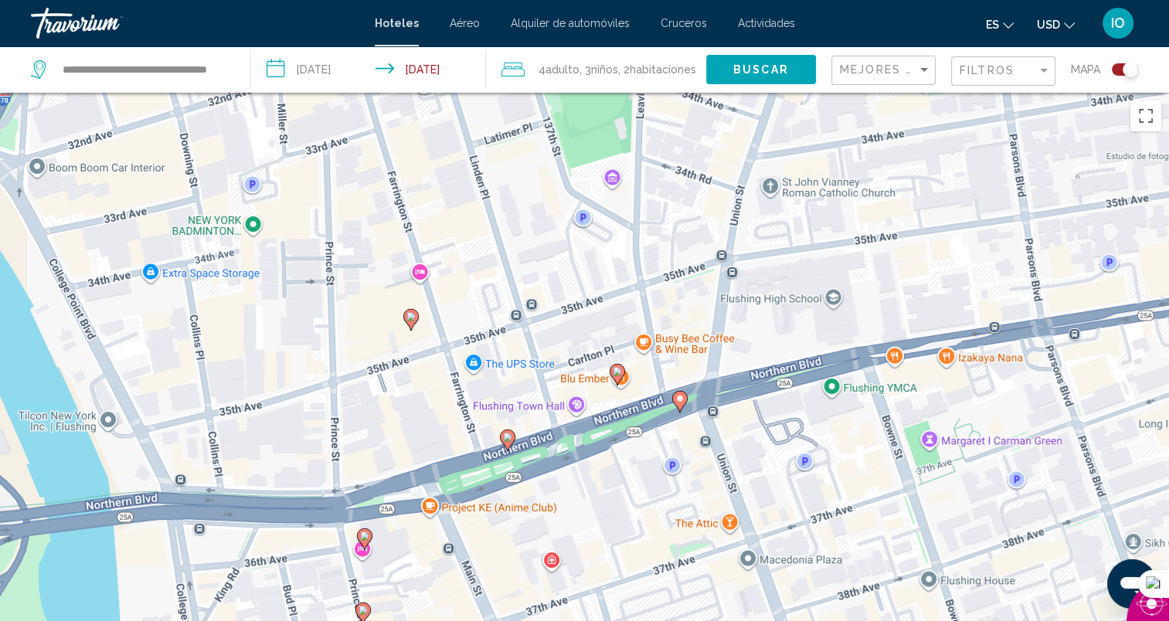
drag, startPoint x: 641, startPoint y: 520, endPoint x: 667, endPoint y: 255, distance: 266.2
click at [667, 255] on div "Para activar la función de arrastrar con el teclado, presiona Alt + Intro. Una …" at bounding box center [584, 403] width 1169 height 621
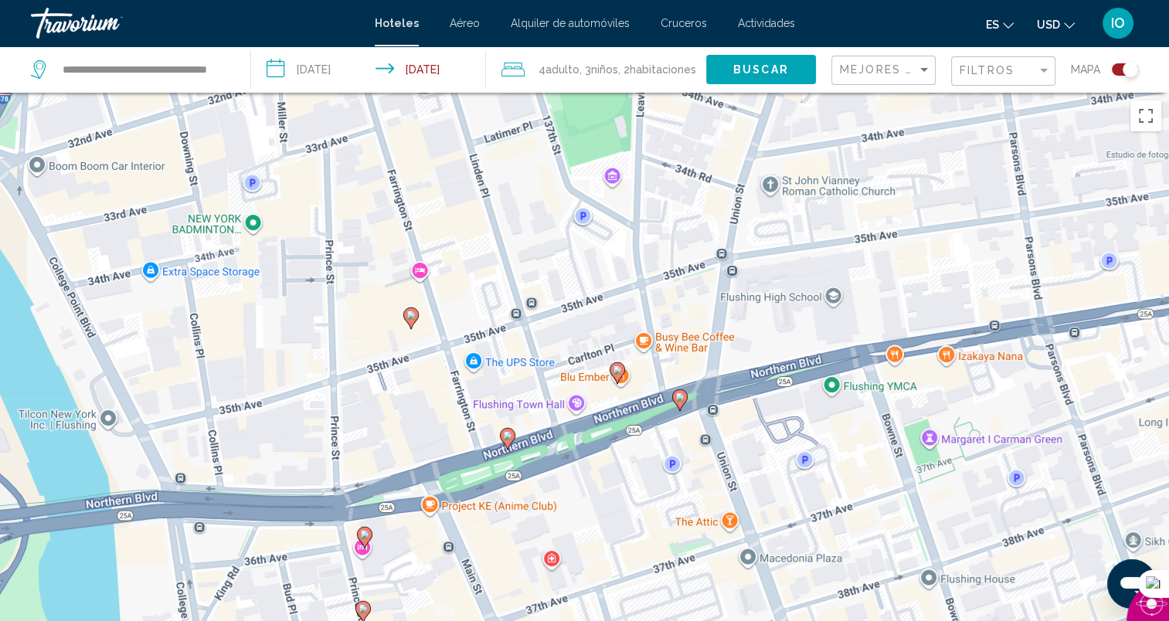
click at [408, 318] on image "Main content" at bounding box center [410, 315] width 9 height 9
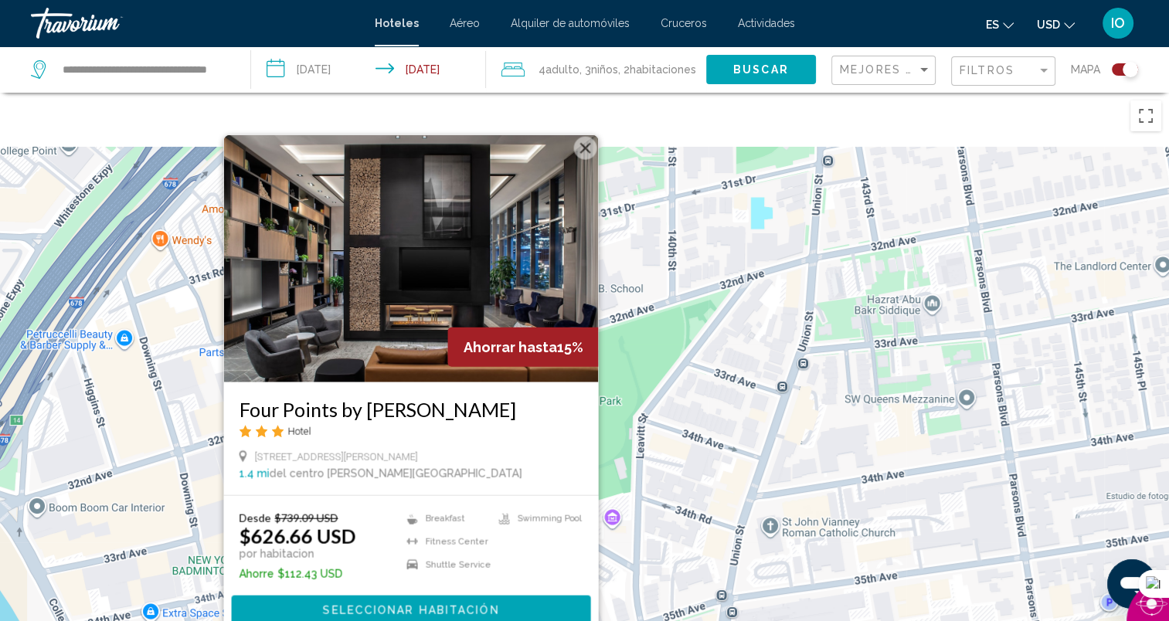
click at [581, 151] on button "Cerrar" at bounding box center [584, 148] width 23 height 23
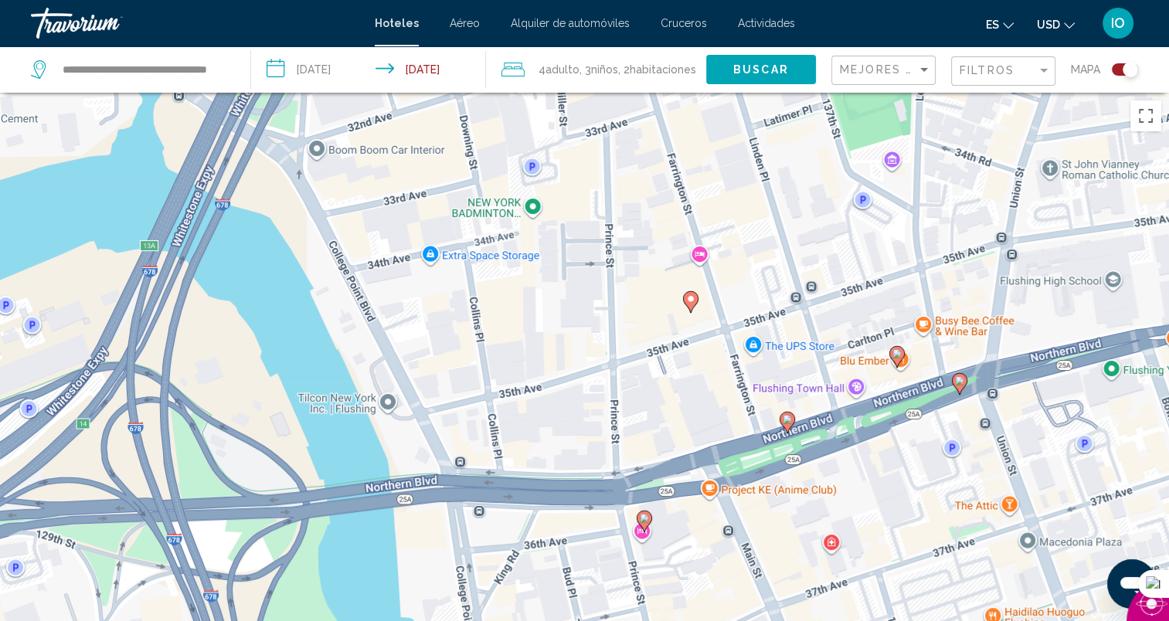
drag, startPoint x: 383, startPoint y: 542, endPoint x: 659, endPoint y: 190, distance: 447.4
click at [703, 155] on div "Para activar la función de arrastrar con el teclado, presiona Alt + Intro. Una …" at bounding box center [584, 403] width 1169 height 621
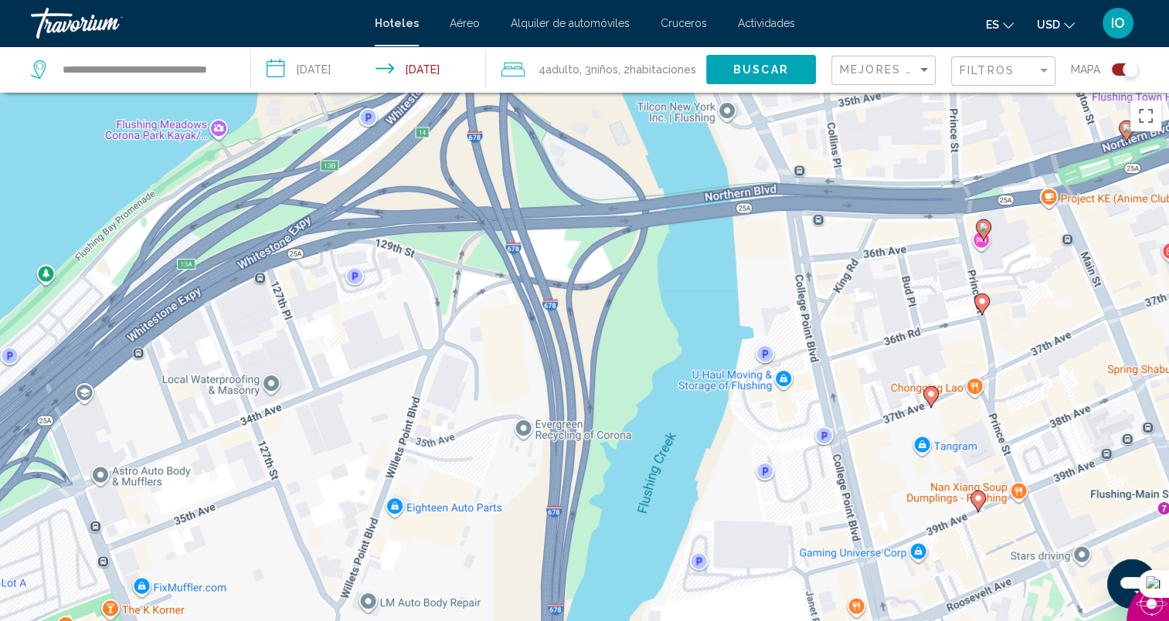
drag, startPoint x: 470, startPoint y: 430, endPoint x: 695, endPoint y: 222, distance: 306.7
click at [695, 222] on div "Para activar la función de arrastrar con el teclado, presiona Alt + Intro. Una …" at bounding box center [584, 403] width 1169 height 621
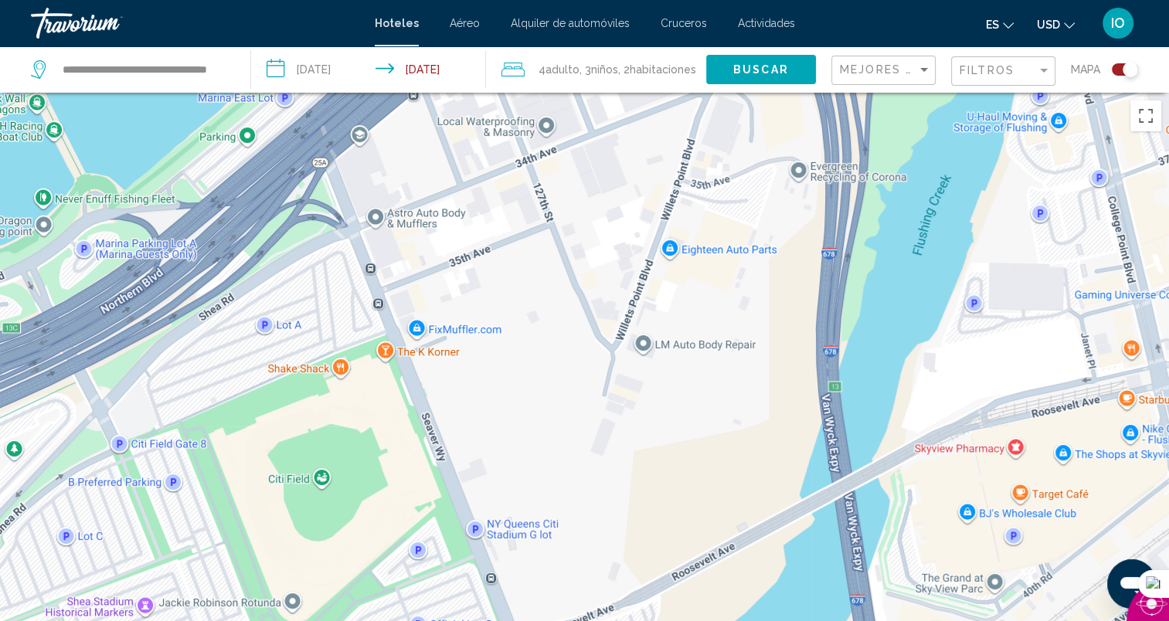
drag, startPoint x: 324, startPoint y: 437, endPoint x: 601, endPoint y: 214, distance: 355.5
click at [601, 214] on div "Para activar la función de arrastrar con el teclado, presiona Alt + Intro. Una …" at bounding box center [584, 403] width 1169 height 621
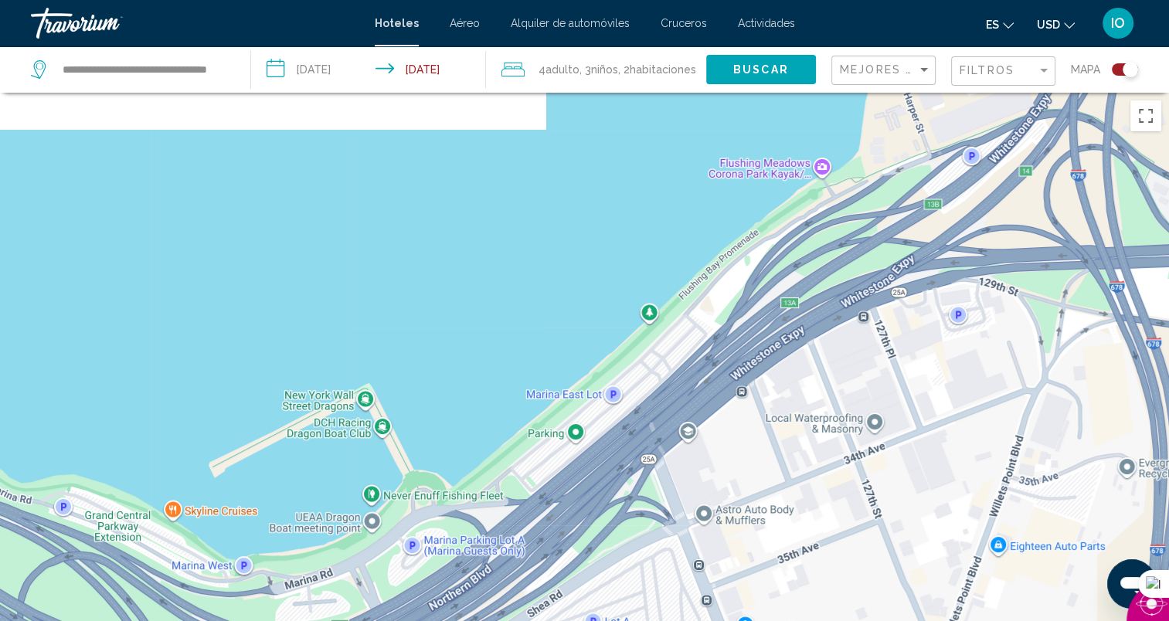
drag, startPoint x: 336, startPoint y: 338, endPoint x: 637, endPoint y: 663, distance: 442.3
click at [637, 620] on html "**********" at bounding box center [584, 310] width 1169 height 621
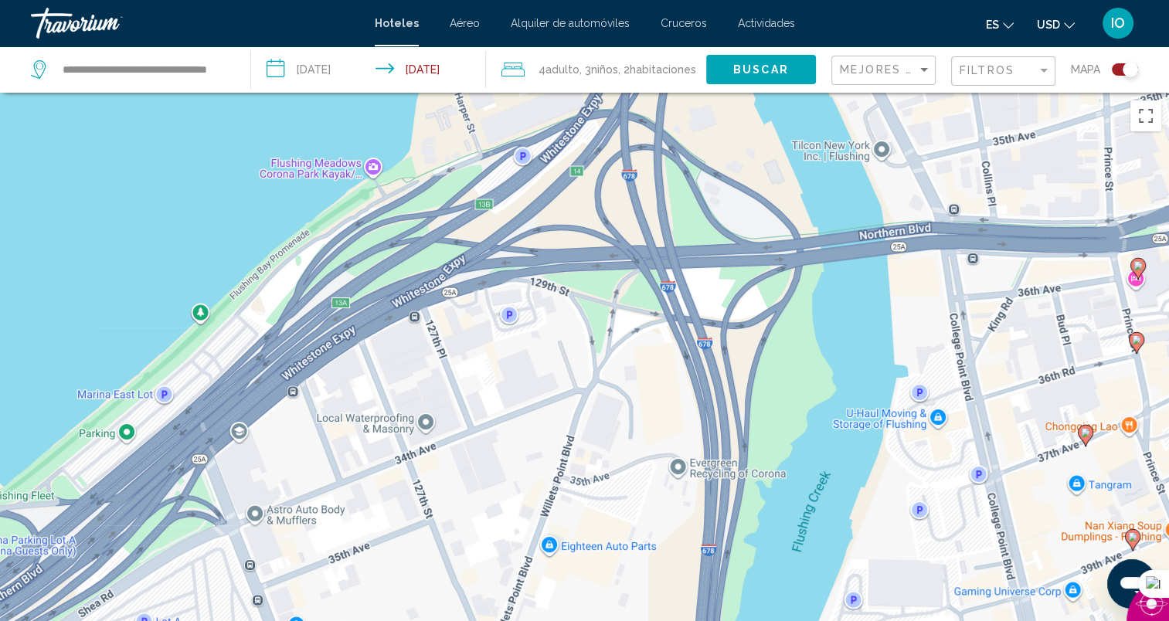
drag, startPoint x: 732, startPoint y: 459, endPoint x: 358, endPoint y: 375, distance: 383.9
click at [358, 375] on div "Para activar la función de arrastrar con el teclado, presiona Alt + Intro. Una …" at bounding box center [584, 403] width 1169 height 621
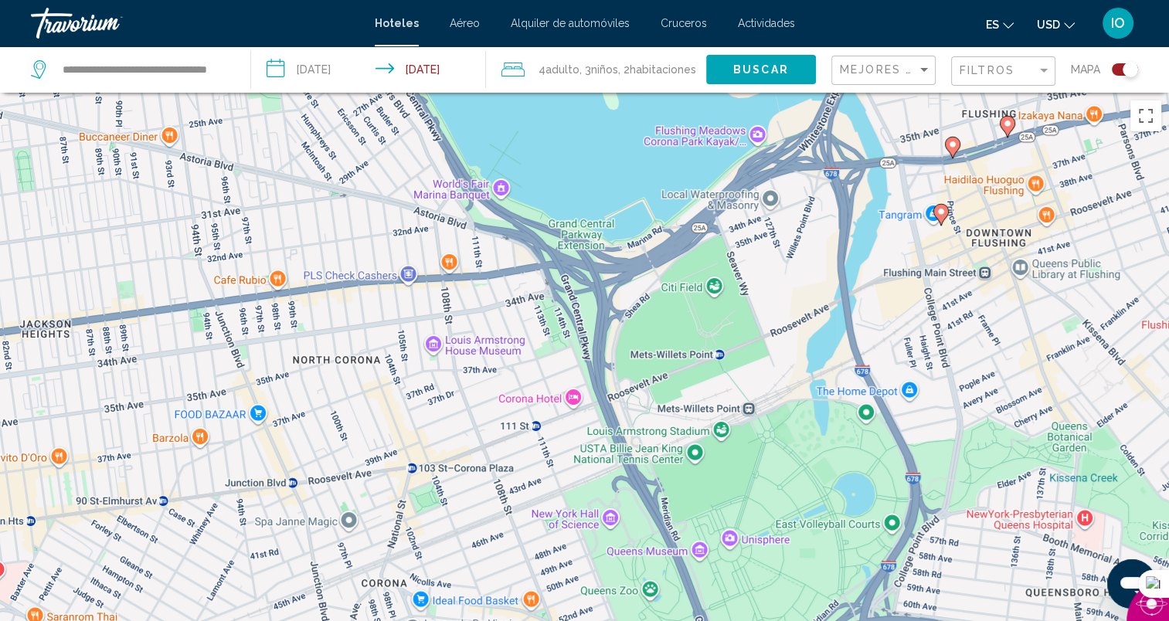
drag, startPoint x: 313, startPoint y: 464, endPoint x: 714, endPoint y: 328, distance: 423.4
click at [714, 328] on div "Para activar la función de arrastrar con el teclado, presiona Alt + Intro. Una …" at bounding box center [584, 403] width 1169 height 621
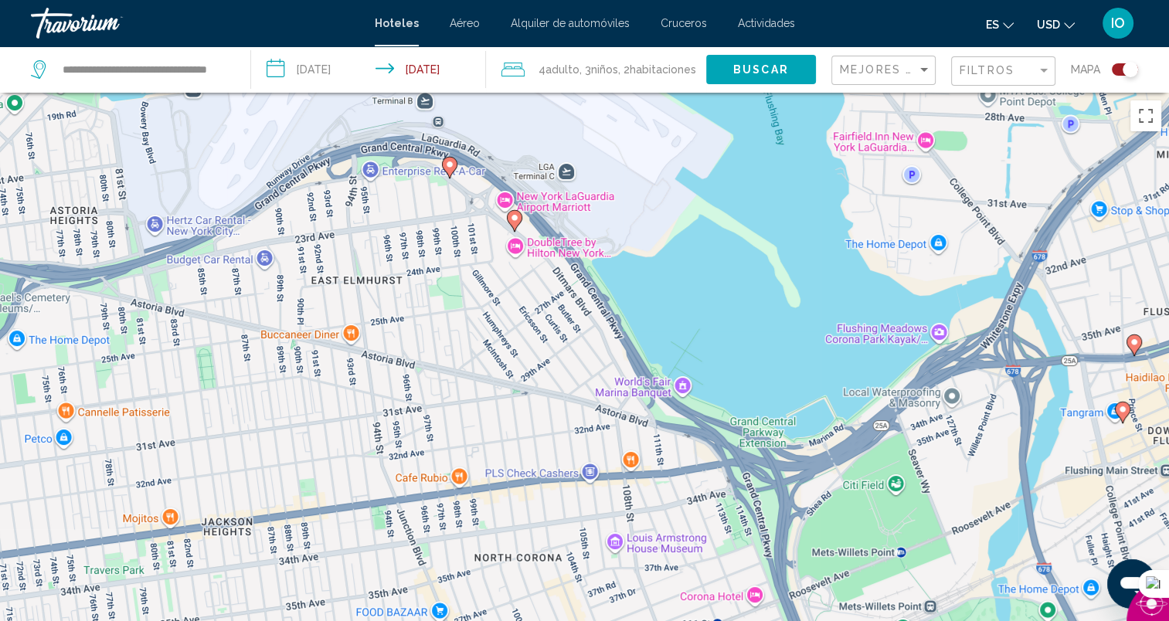
drag, startPoint x: 410, startPoint y: 237, endPoint x: 593, endPoint y: 439, distance: 272.4
click at [593, 439] on div "Para activar la función de arrastrar con el teclado, presiona Alt + Intro. Una …" at bounding box center [584, 403] width 1169 height 621
click at [511, 219] on image "Main content" at bounding box center [514, 217] width 9 height 9
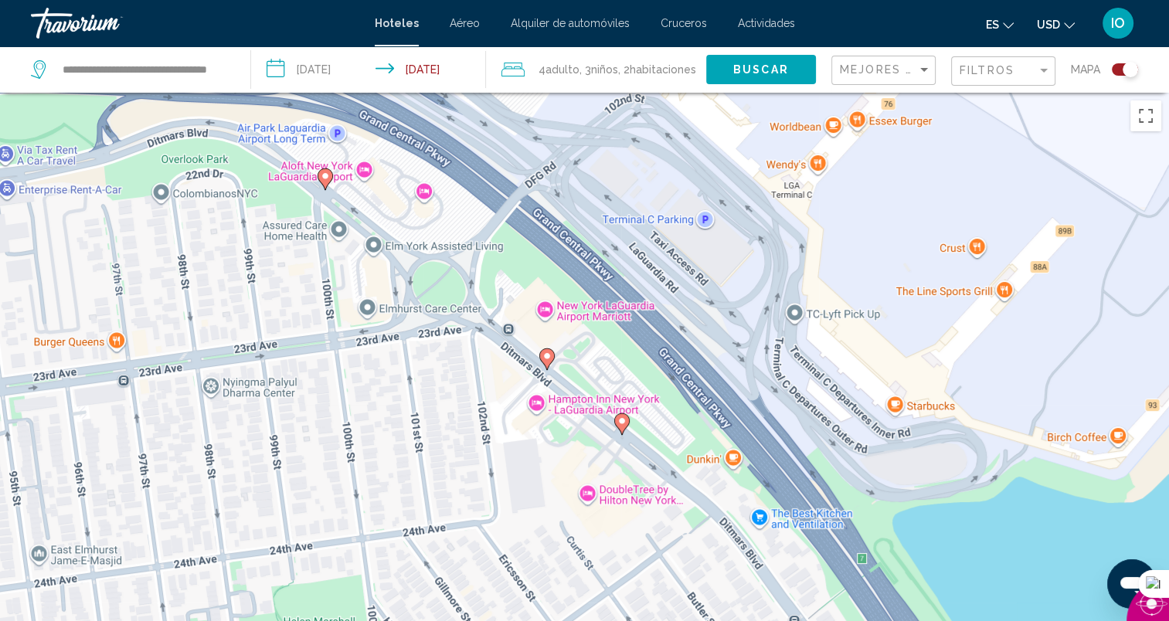
click at [620, 424] on image "Main content" at bounding box center [621, 420] width 9 height 9
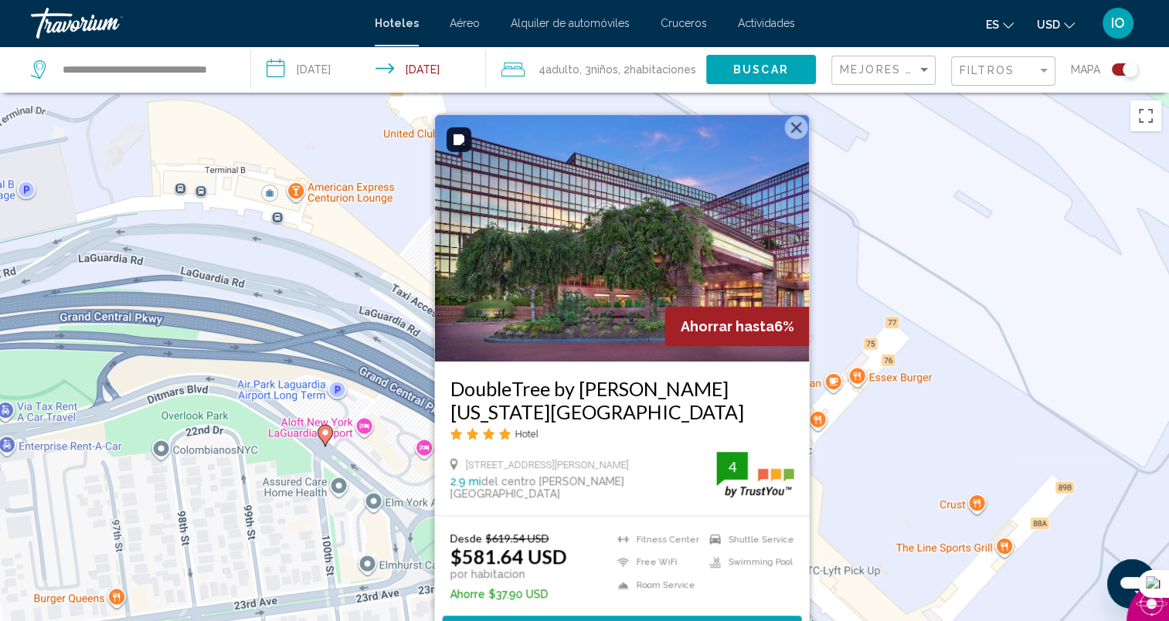
click at [797, 133] on button "Cerrar" at bounding box center [795, 127] width 23 height 23
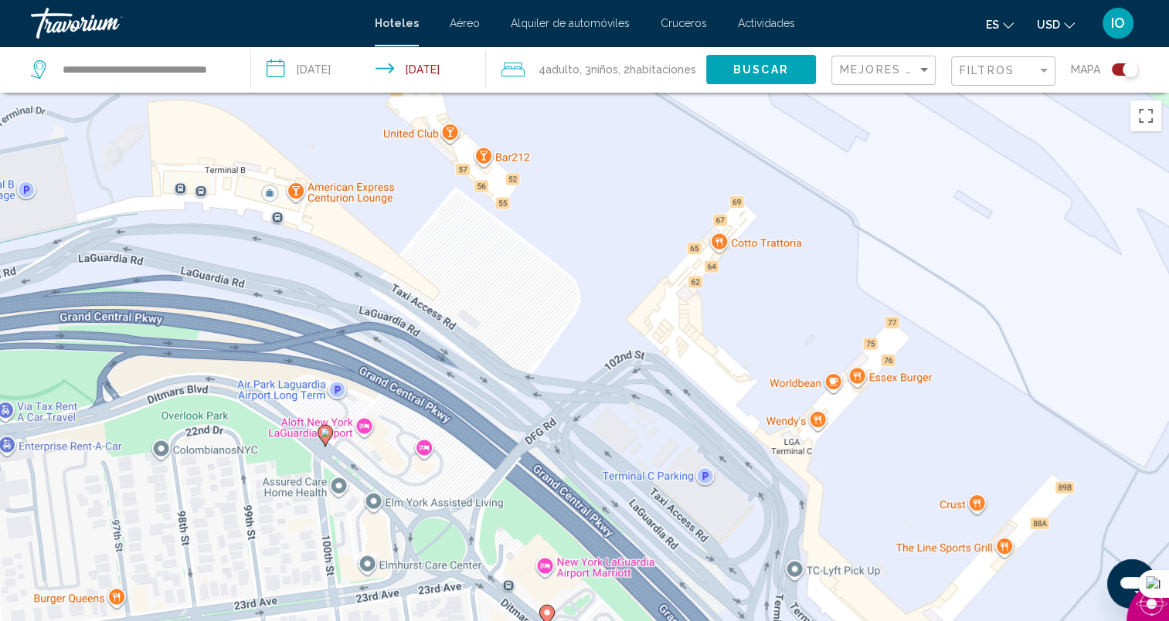
click at [321, 430] on image "Main content" at bounding box center [325, 432] width 9 height 9
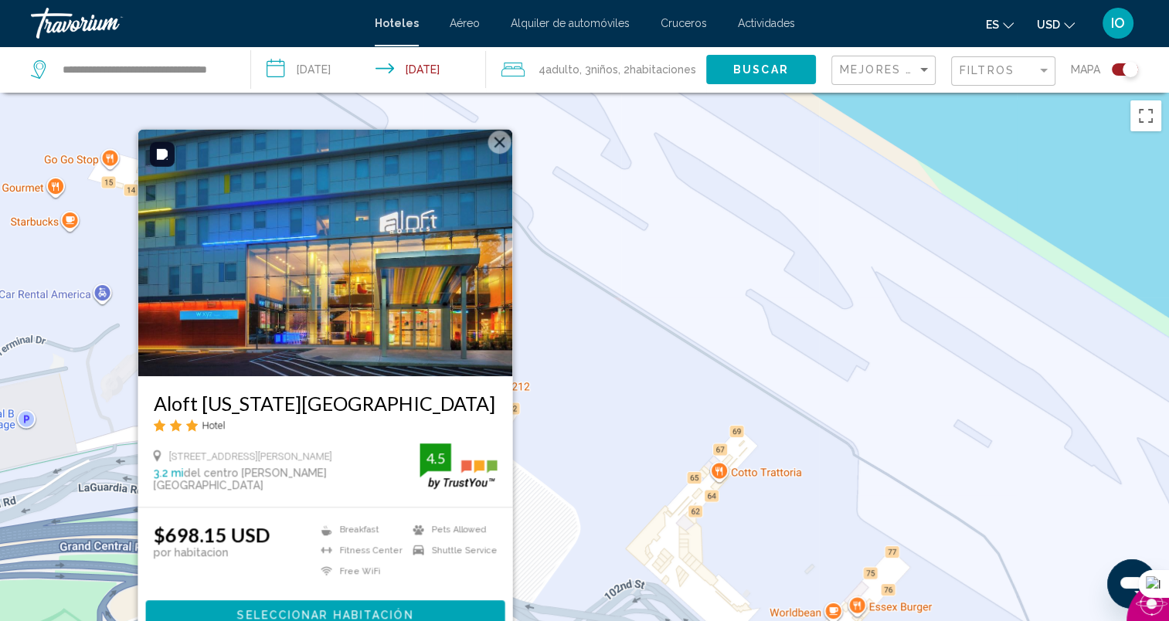
click at [494, 141] on button "Cerrar" at bounding box center [499, 142] width 23 height 23
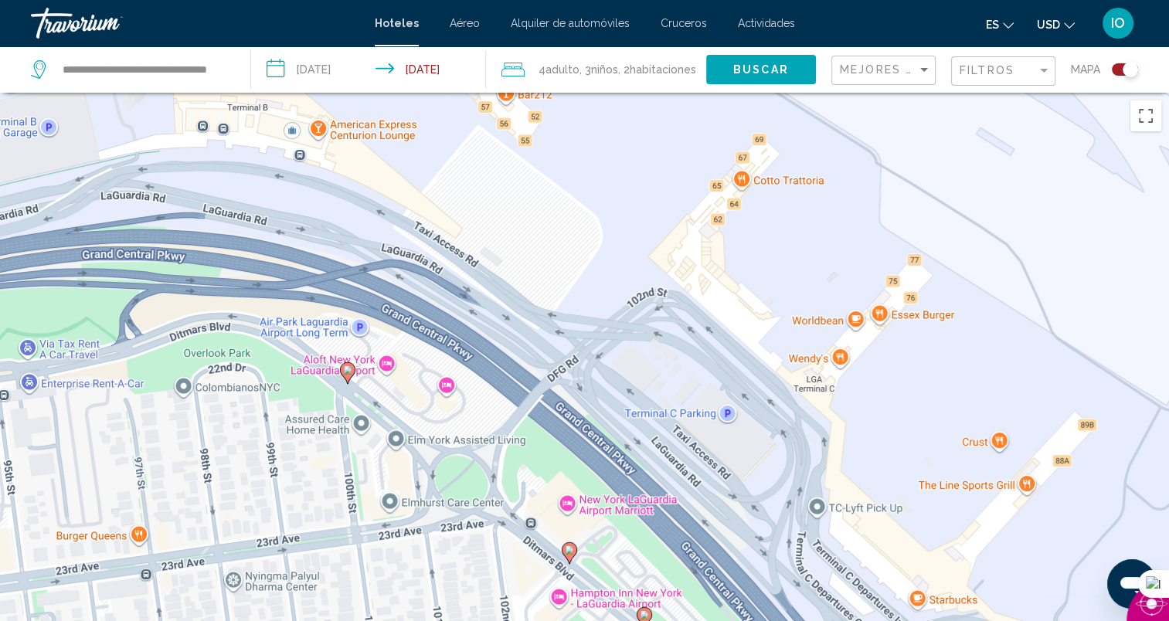
drag, startPoint x: 542, startPoint y: 528, endPoint x: 564, endPoint y: 228, distance: 301.4
click at [564, 227] on div "Para activar la función de arrastrar con el teclado, presiona Alt + Intro. Una …" at bounding box center [584, 403] width 1169 height 621
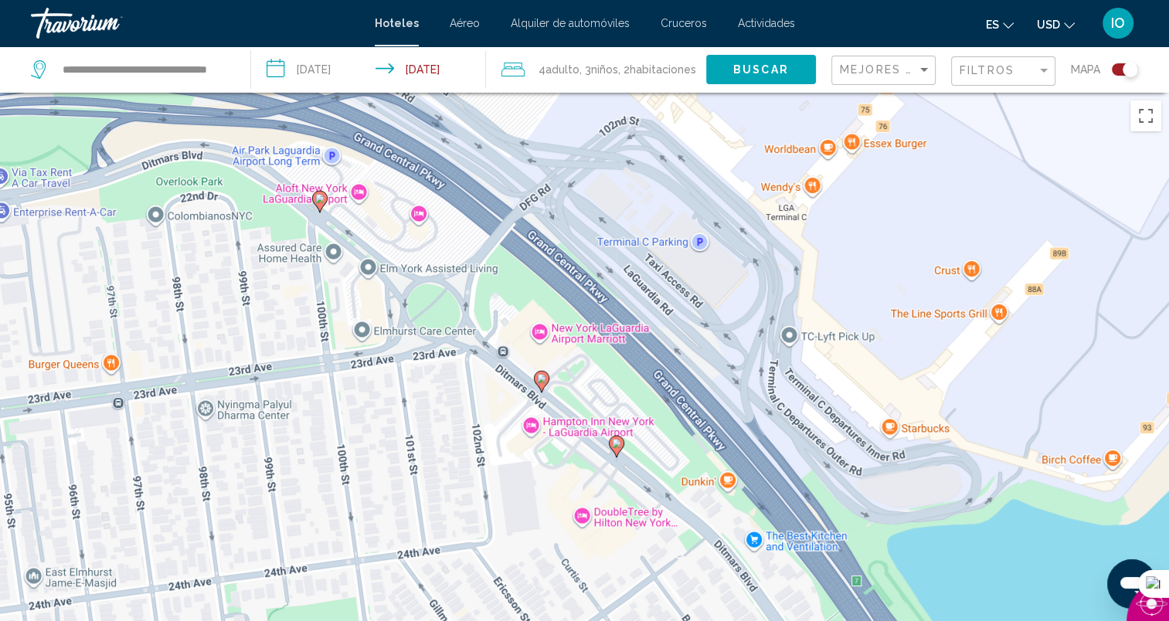
drag, startPoint x: 572, startPoint y: 439, endPoint x: 545, endPoint y: 270, distance: 171.5
click at [545, 270] on div "Para activar la función de arrastrar con el teclado, presiona Alt + Intro. Una …" at bounding box center [584, 403] width 1169 height 621
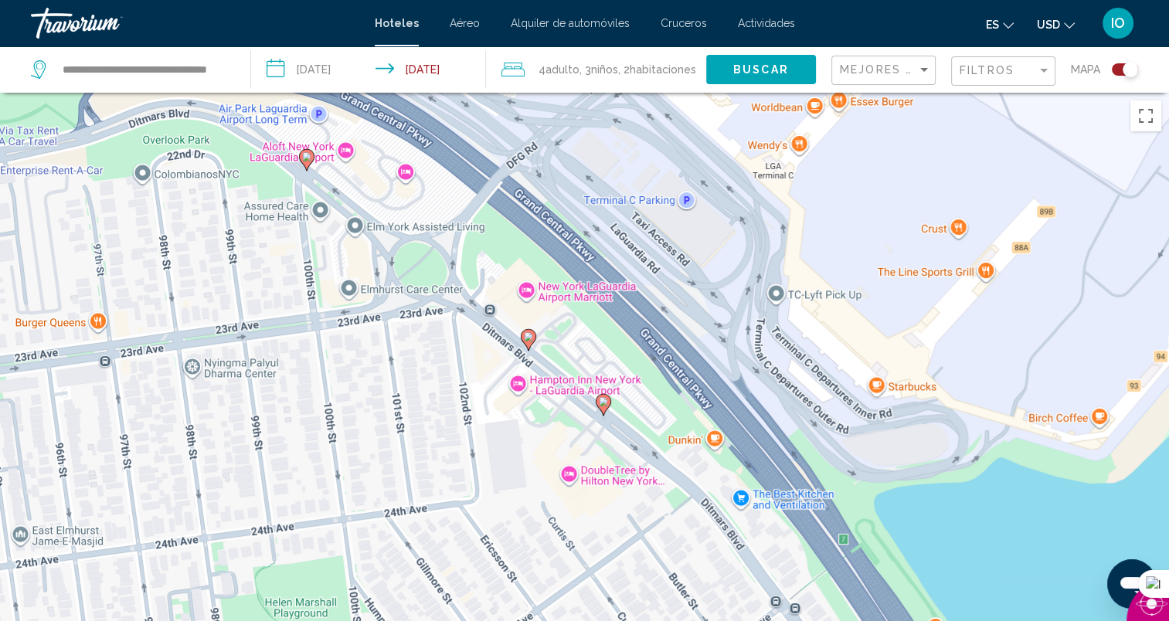
drag, startPoint x: 537, startPoint y: 505, endPoint x: 522, endPoint y: 460, distance: 47.9
click at [522, 460] on div "Para activar la función de arrastrar con el teclado, presiona Alt + Intro. Una …" at bounding box center [584, 403] width 1169 height 621
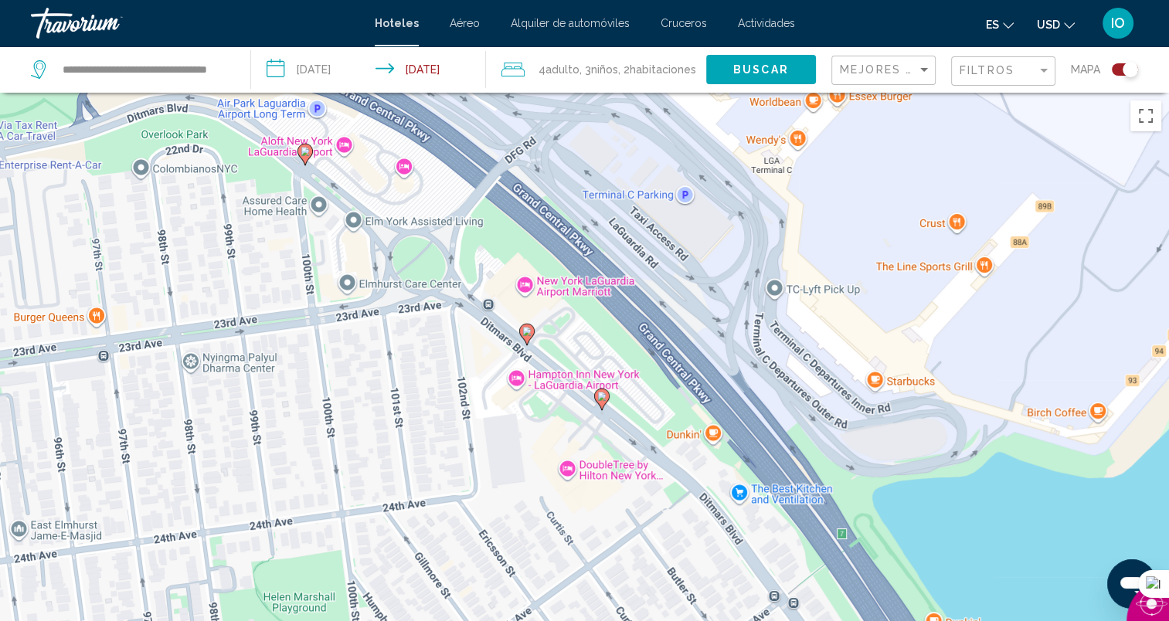
click at [568, 472] on div "Para activar la función de arrastrar con el teclado, presiona Alt + Intro. Una …" at bounding box center [584, 403] width 1169 height 621
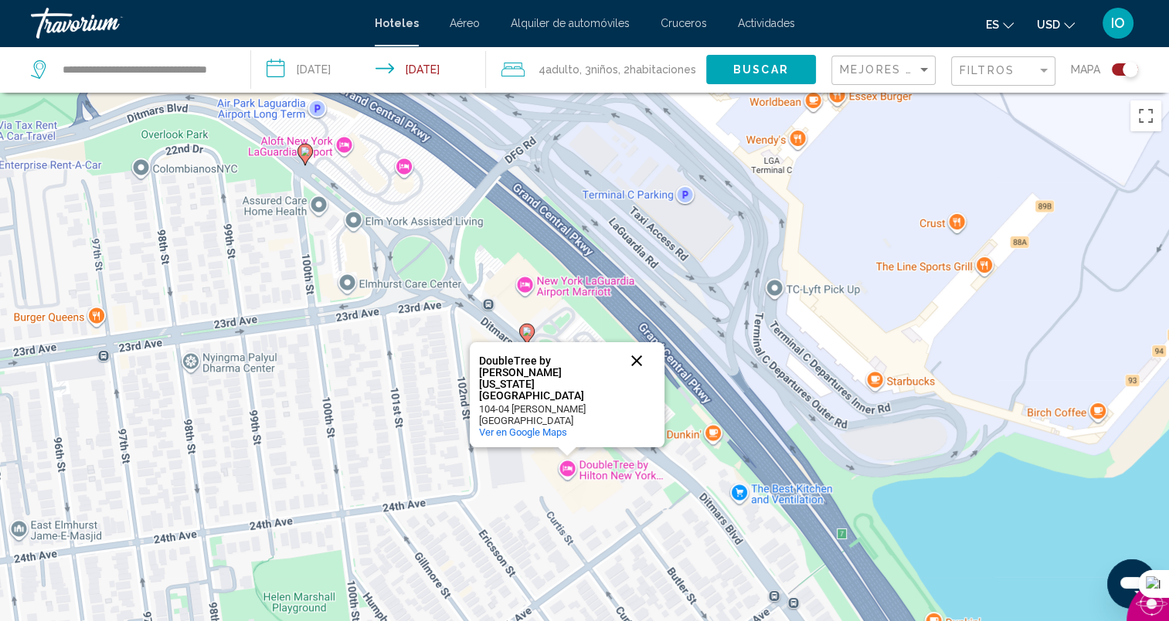
click at [637, 379] on button "Cerrar" at bounding box center [636, 360] width 37 height 37
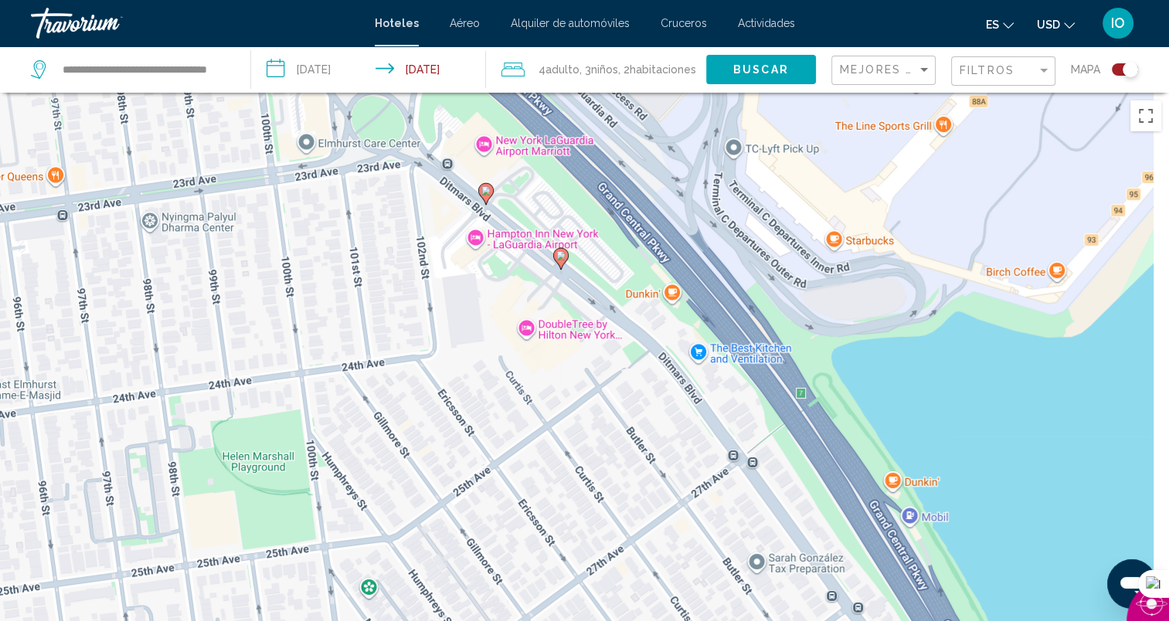
drag, startPoint x: 542, startPoint y: 504, endPoint x: 501, endPoint y: 346, distance: 162.7
click at [498, 357] on div "Para activar la función de arrastrar con el teclado, presiona Alt + Intro. Una …" at bounding box center [584, 403] width 1169 height 621
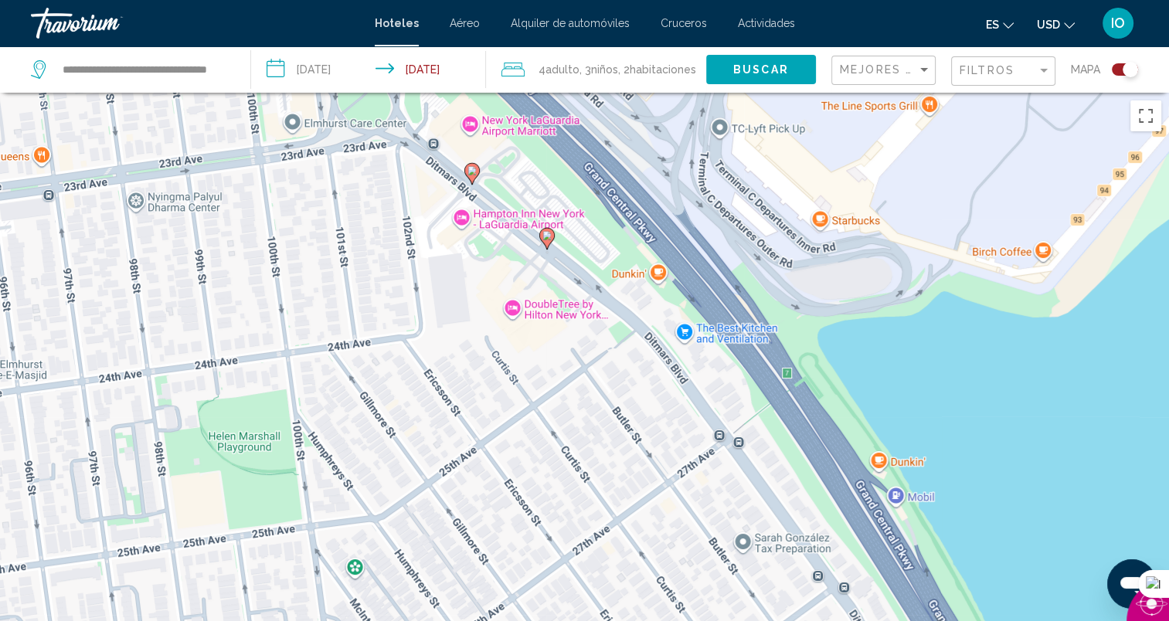
click at [542, 239] on image "Main content" at bounding box center [546, 235] width 9 height 9
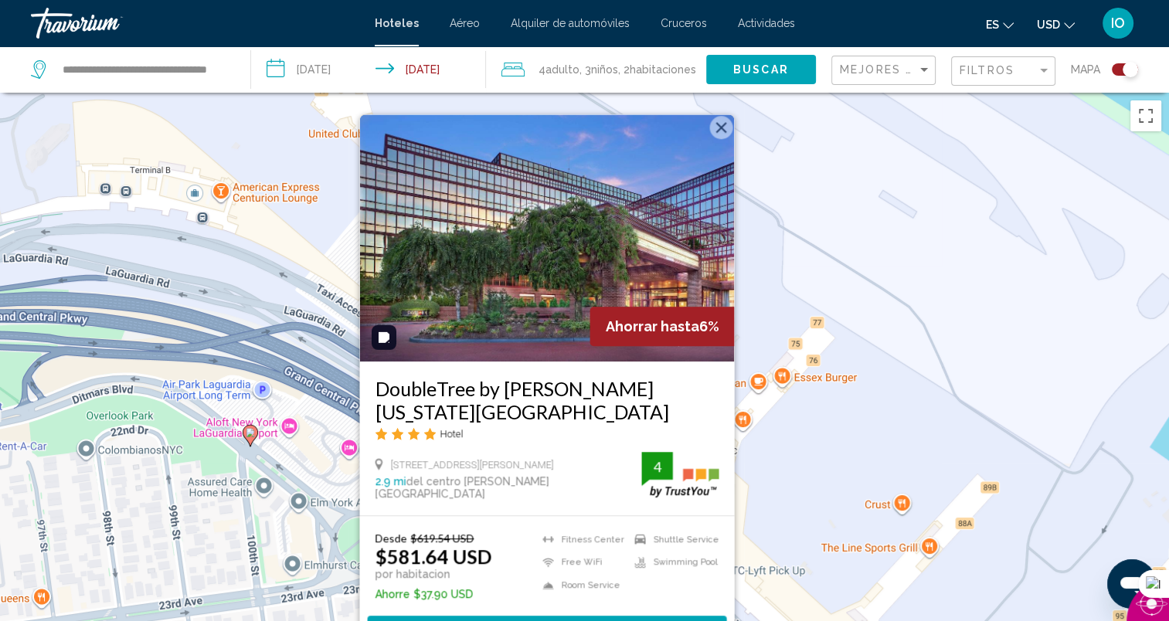
click at [722, 128] on button "Cerrar" at bounding box center [720, 127] width 23 height 23
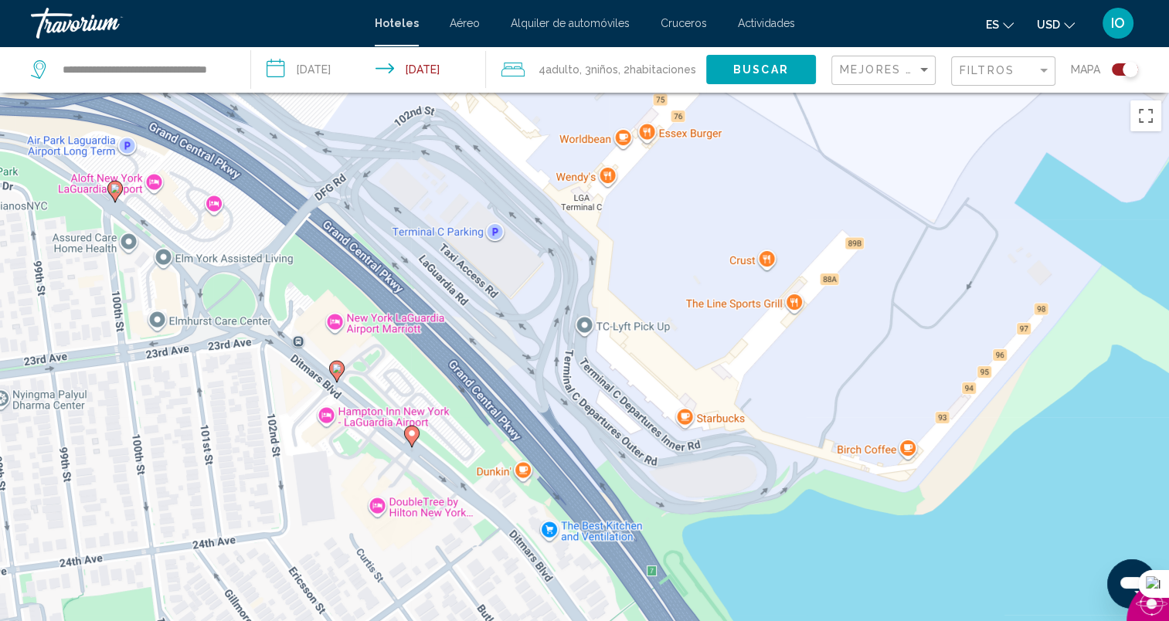
drag, startPoint x: 647, startPoint y: 535, endPoint x: 517, endPoint y: 396, distance: 190.8
click at [514, 289] on div "Para activar la función de arrastrar con el teclado, presiona Alt + Intro. Una …" at bounding box center [584, 403] width 1169 height 621
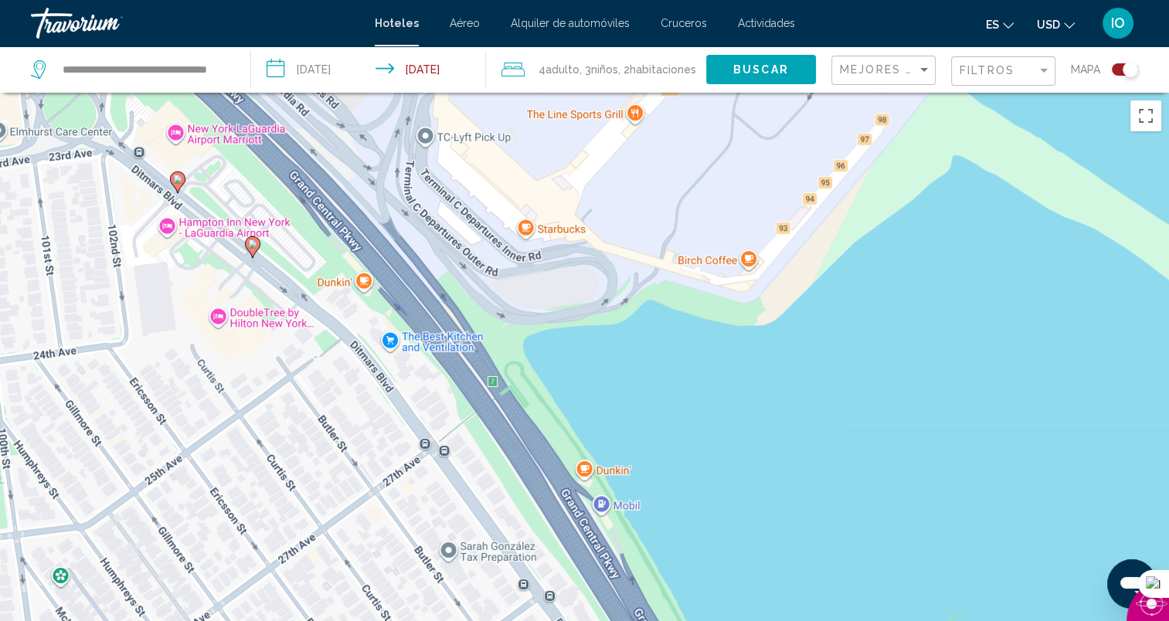
drag, startPoint x: 551, startPoint y: 518, endPoint x: 389, endPoint y: 327, distance: 250.6
click at [389, 327] on div "Para activar la función de arrastrar con el teclado, presiona Alt + Intro. Una …" at bounding box center [584, 403] width 1169 height 621
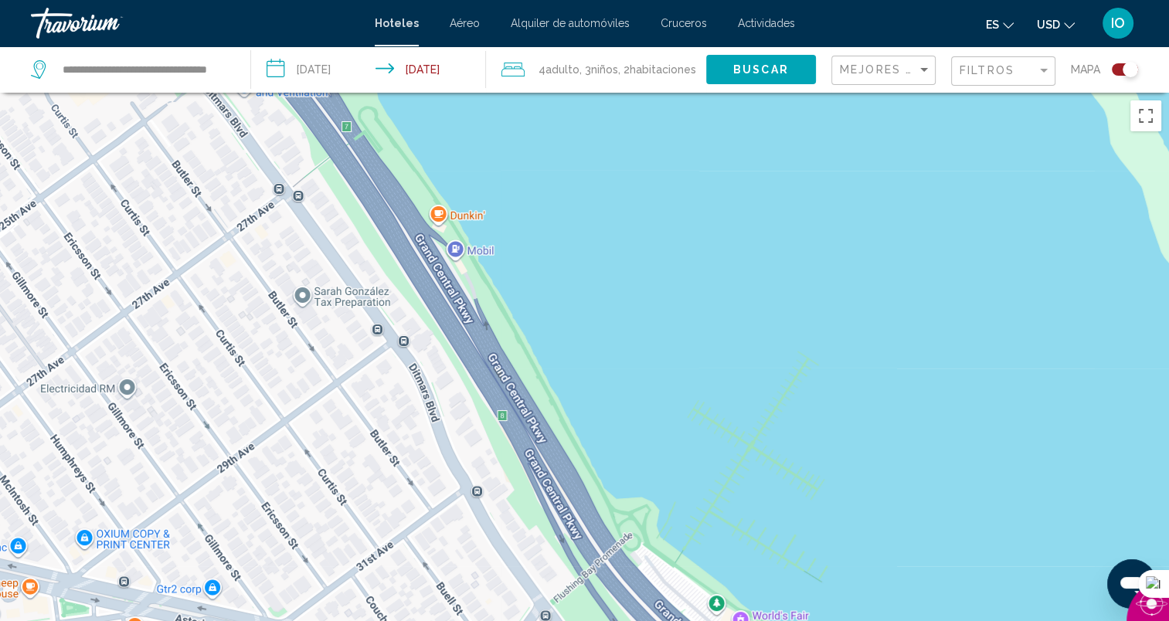
drag, startPoint x: 488, startPoint y: 488, endPoint x: 351, endPoint y: 260, distance: 265.8
click at [351, 260] on div "Para activar la función de arrastrar con el teclado, presiona Alt + Intro. Una …" at bounding box center [584, 403] width 1169 height 621
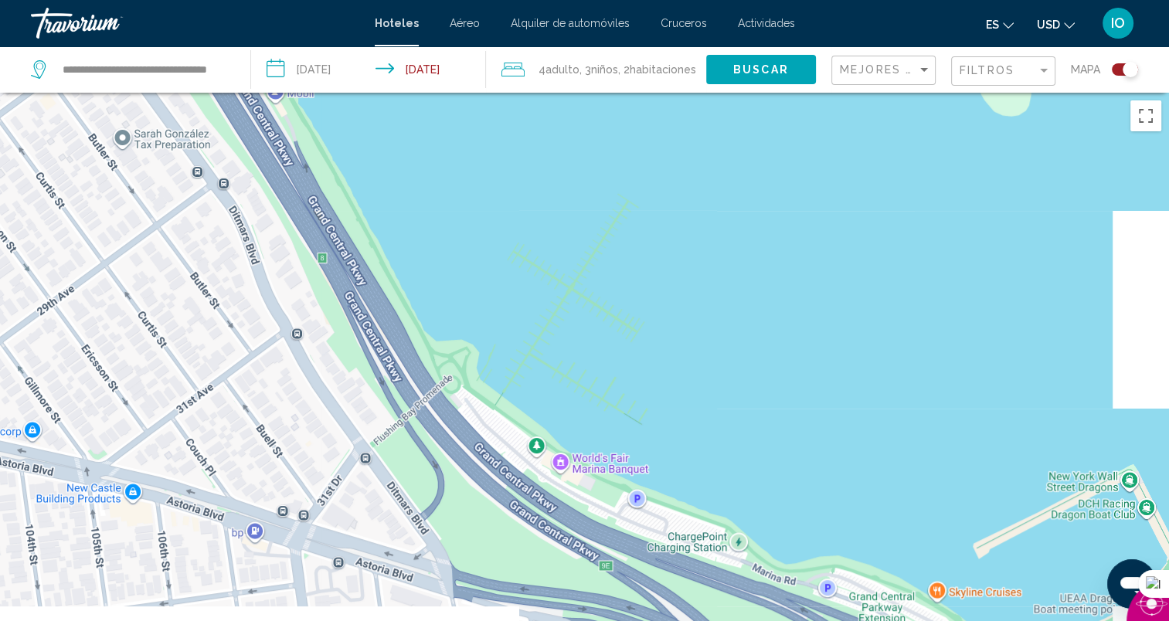
drag, startPoint x: 442, startPoint y: 466, endPoint x: 198, endPoint y: 257, distance: 321.6
click at [195, 257] on div "Para activar la función de arrastrar con el teclado, presiona Alt + Intro. Una …" at bounding box center [584, 403] width 1169 height 621
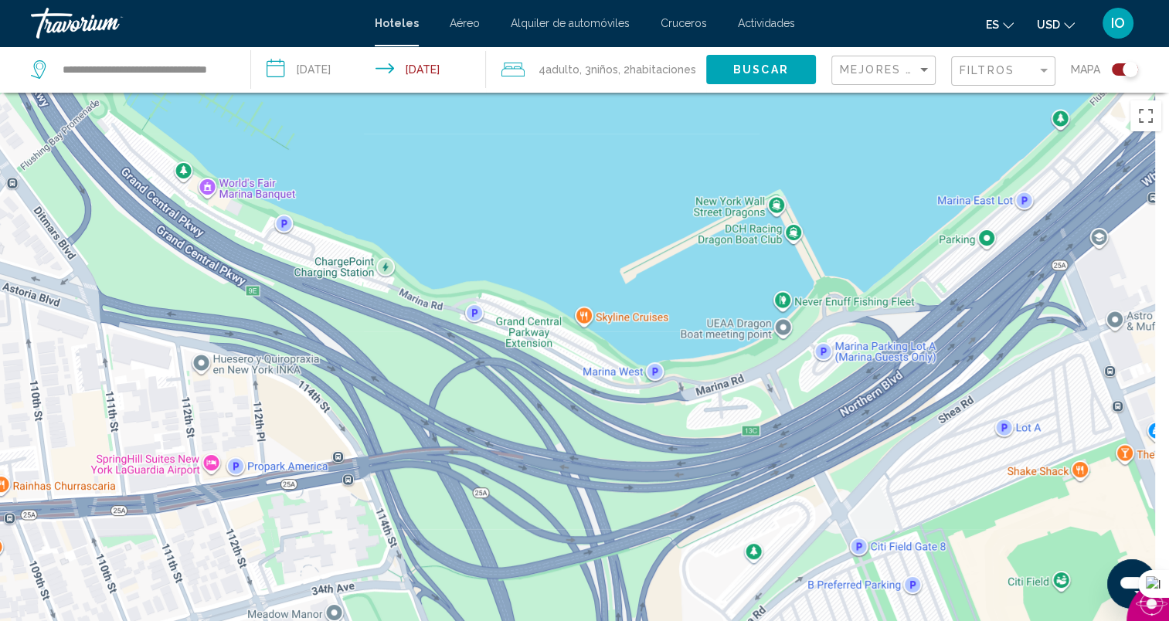
drag, startPoint x: 404, startPoint y: 410, endPoint x: 169, endPoint y: 232, distance: 295.0
click at [169, 232] on div "Main content" at bounding box center [584, 403] width 1169 height 621
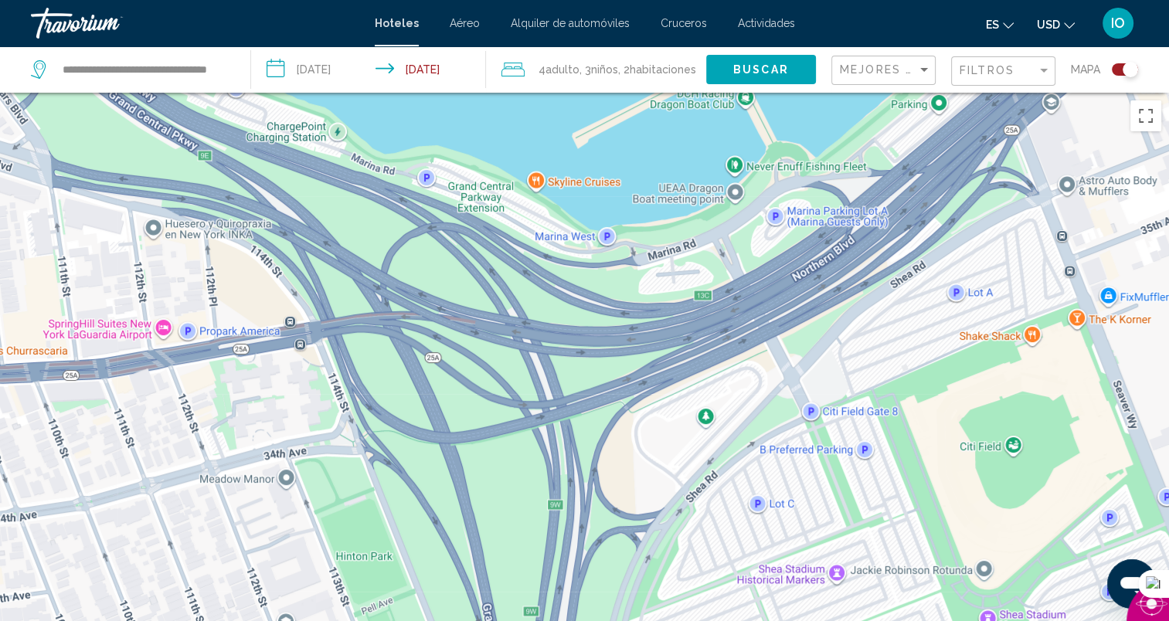
drag, startPoint x: 507, startPoint y: 392, endPoint x: 518, endPoint y: 318, distance: 75.7
click at [518, 318] on div "Main content" at bounding box center [584, 403] width 1169 height 621
click at [160, 330] on div "Main content" at bounding box center [584, 403] width 1169 height 621
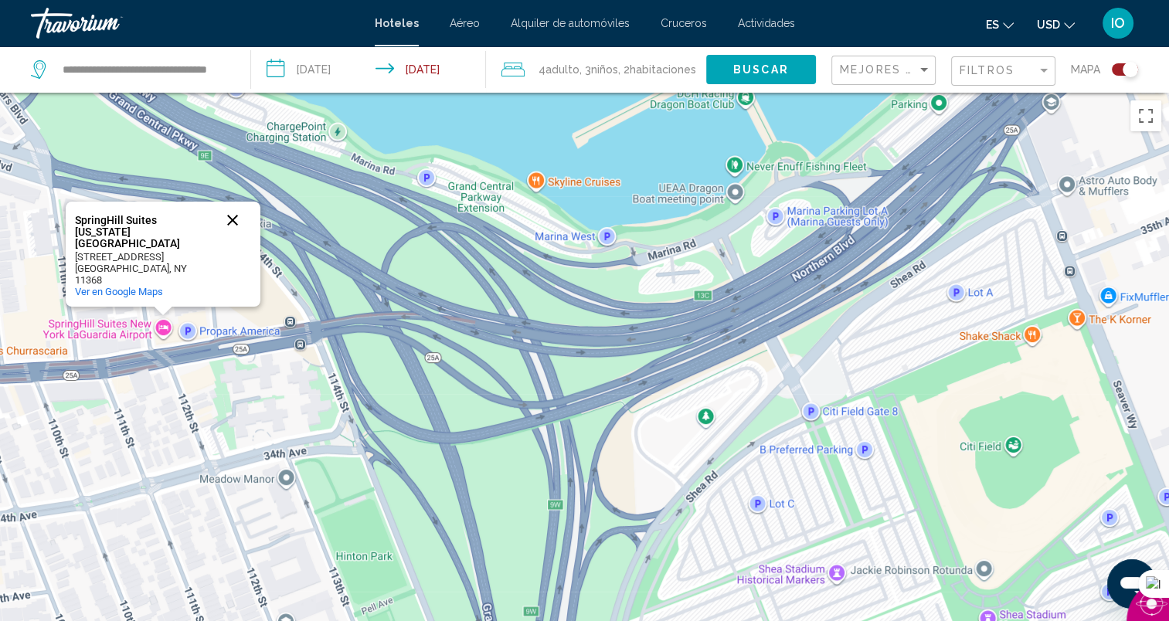
click at [229, 239] on button "Cerrar" at bounding box center [232, 220] width 37 height 37
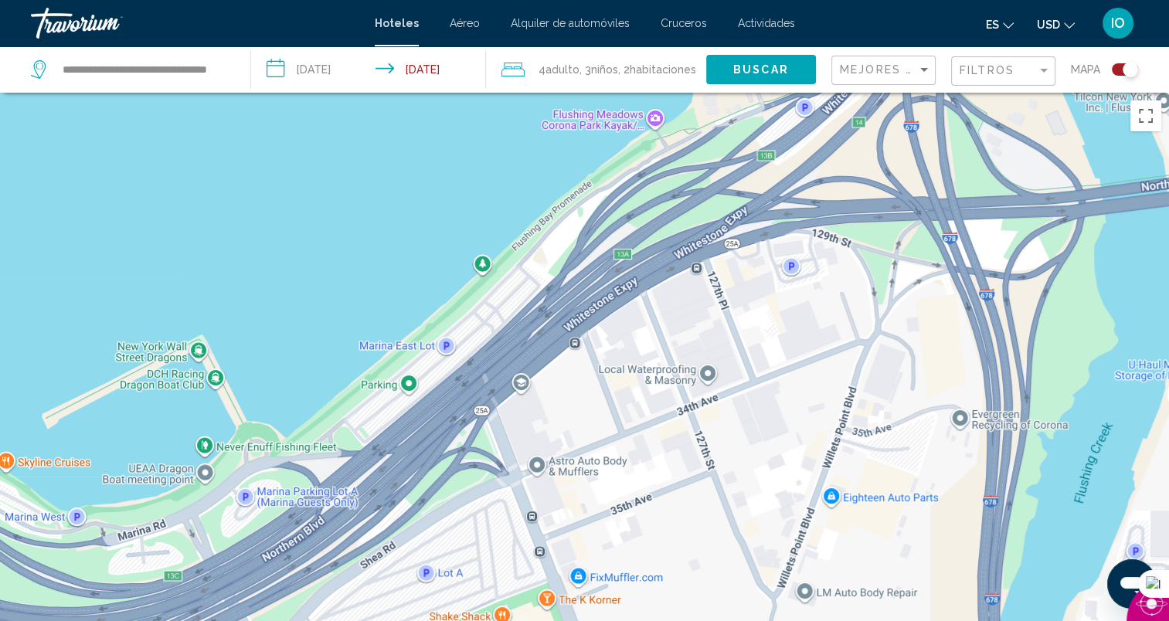
drag, startPoint x: 534, startPoint y: 294, endPoint x: 37, endPoint y: 549, distance: 558.7
click at [0, 569] on div "Main content" at bounding box center [584, 403] width 1169 height 621
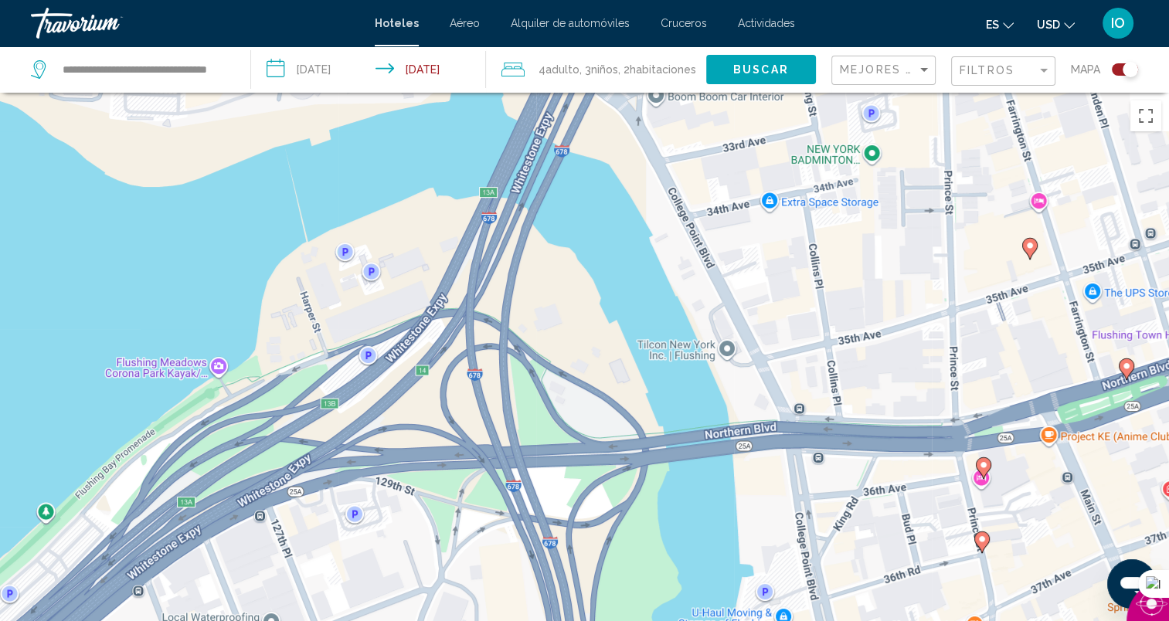
drag, startPoint x: 545, startPoint y: 335, endPoint x: 110, endPoint y: 634, distance: 527.4
click at [110, 620] on html "**********" at bounding box center [584, 310] width 1169 height 621
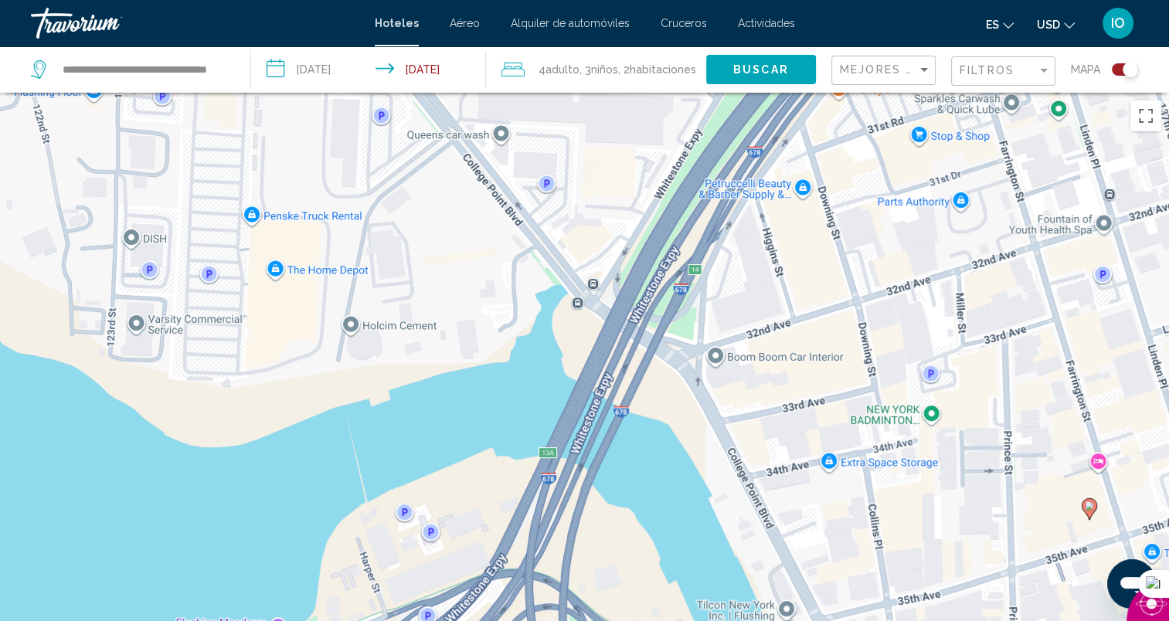
drag, startPoint x: 519, startPoint y: 185, endPoint x: 525, endPoint y: 331, distance: 146.9
click at [541, 352] on div "Para activar la función de arrastrar con el teclado, presiona Alt + Intro. Una …" at bounding box center [584, 403] width 1169 height 621
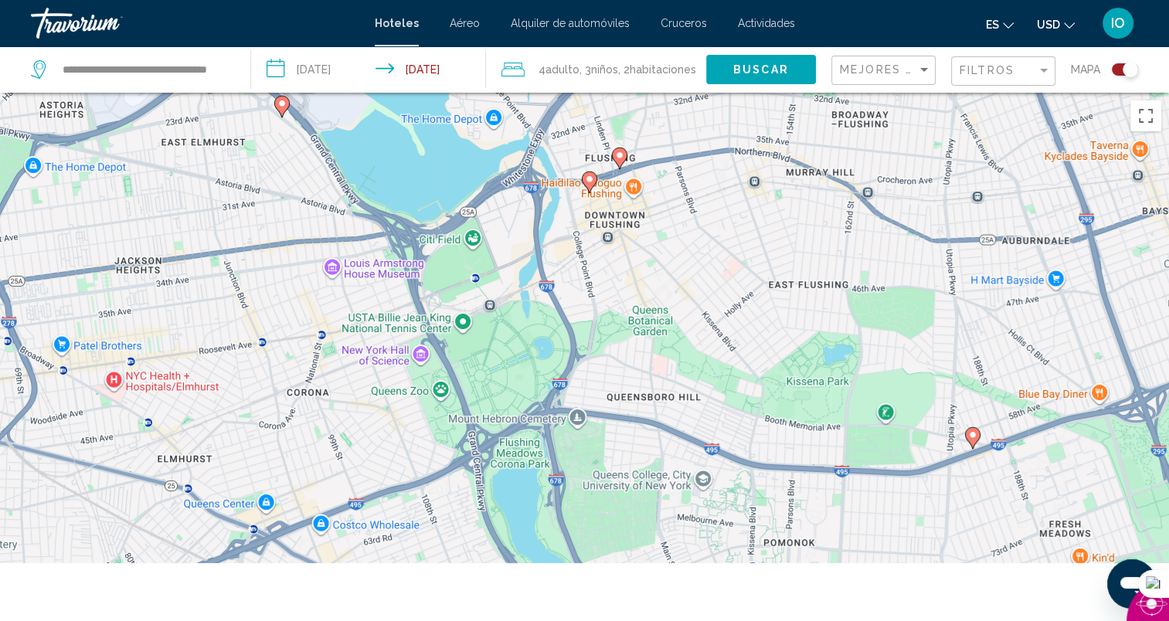
drag, startPoint x: 399, startPoint y: 446, endPoint x: 471, endPoint y: 263, distance: 196.0
click at [469, 266] on div "Para activar la función de arrastrar con el teclado, presiona Alt + Intro. Una …" at bounding box center [584, 403] width 1169 height 621
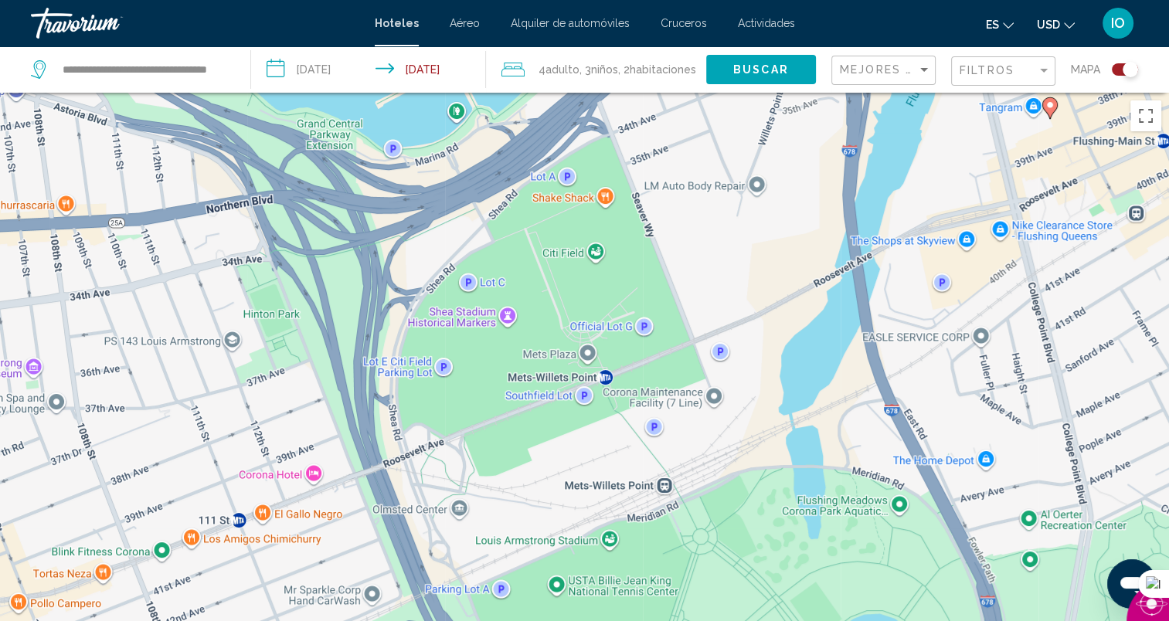
drag, startPoint x: 563, startPoint y: 172, endPoint x: 547, endPoint y: 318, distance: 146.9
click at [547, 318] on div "Para activar la función de arrastrar con el teclado, presiona Alt + Intro. Una …" at bounding box center [584, 403] width 1169 height 621
click at [311, 476] on div "Para activar la función de arrastrar con el teclado, presiona Alt + Intro. Una …" at bounding box center [584, 403] width 1169 height 621
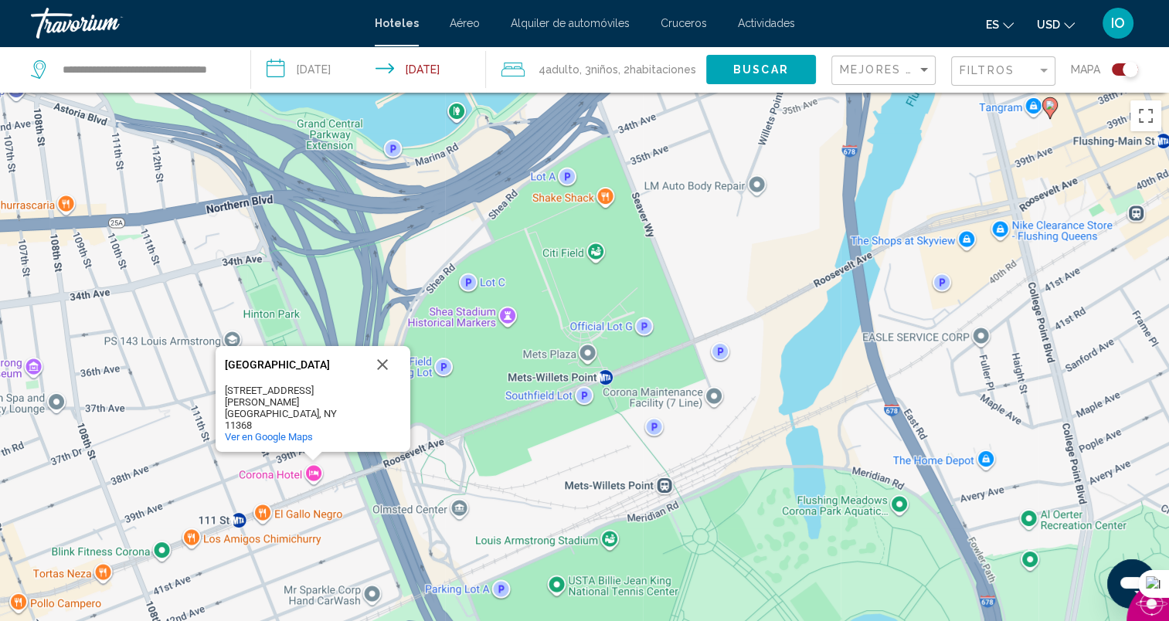
click at [311, 476] on div "Para activar la función de arrastrar con el teclado, presiona Alt + Intro. Una …" at bounding box center [584, 403] width 1169 height 621
click at [388, 383] on button "Cerrar" at bounding box center [382, 364] width 37 height 37
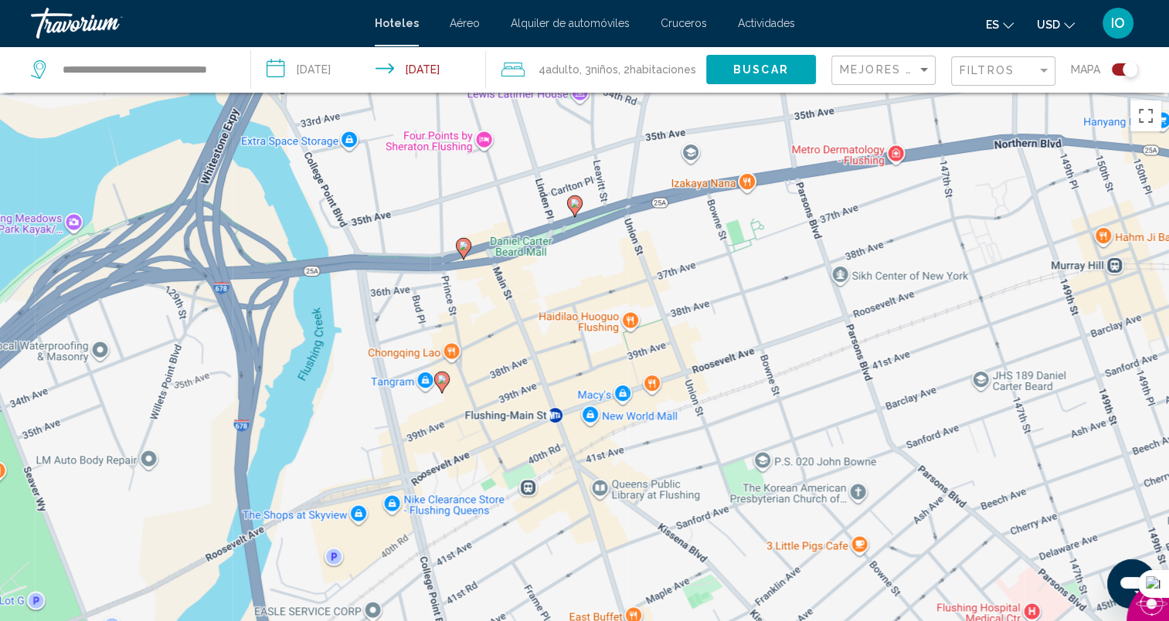
drag, startPoint x: 782, startPoint y: 420, endPoint x: 195, endPoint y: 656, distance: 632.3
click at [195, 620] on html "**********" at bounding box center [584, 310] width 1169 height 621
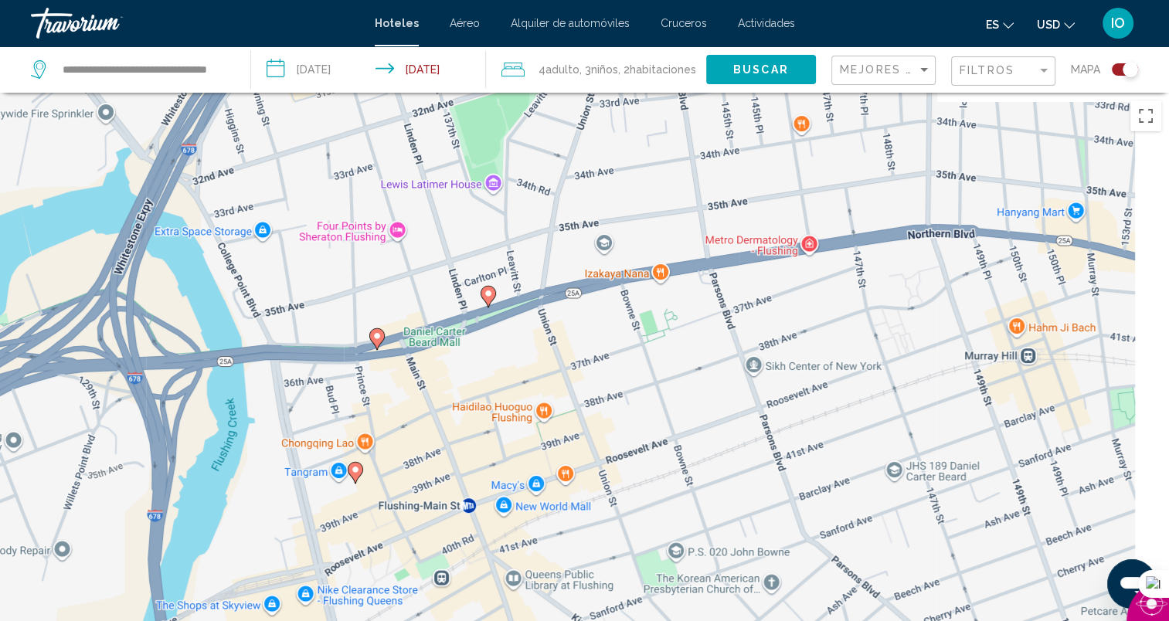
drag, startPoint x: 362, startPoint y: 406, endPoint x: 273, endPoint y: 502, distance: 130.7
click at [273, 502] on div "Para activar la función de arrastrar con el teclado, presiona Alt + Intro. Una …" at bounding box center [584, 403] width 1169 height 621
click at [355, 475] on icon "Main content" at bounding box center [355, 473] width 14 height 20
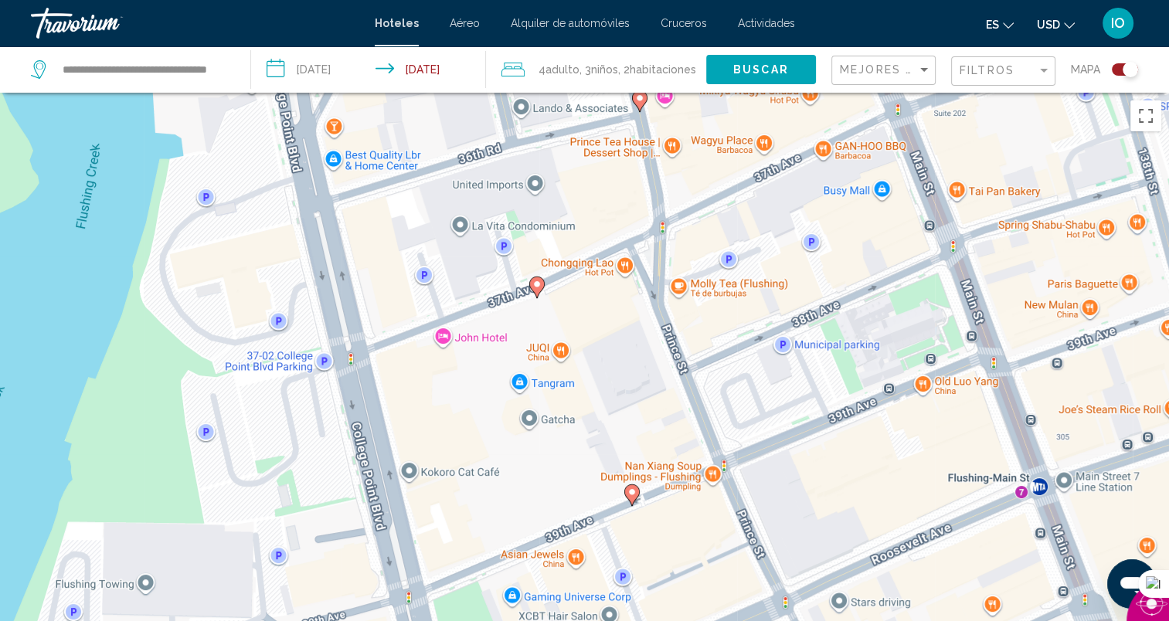
click at [630, 494] on image "Main content" at bounding box center [631, 492] width 9 height 9
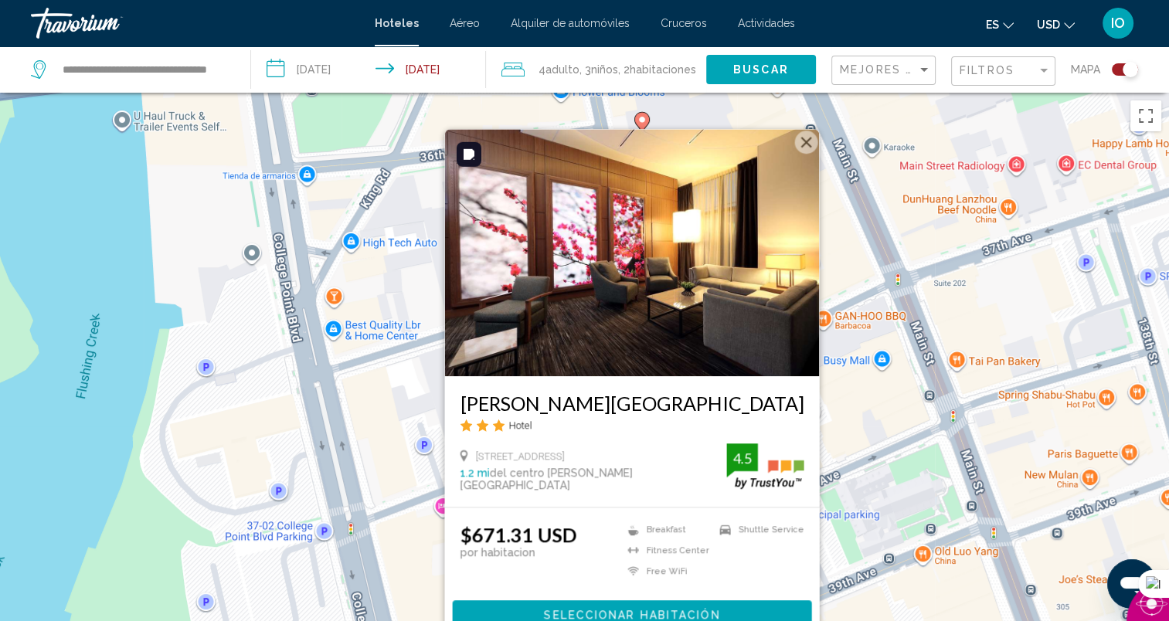
click at [810, 142] on button "Cerrar" at bounding box center [805, 142] width 23 height 23
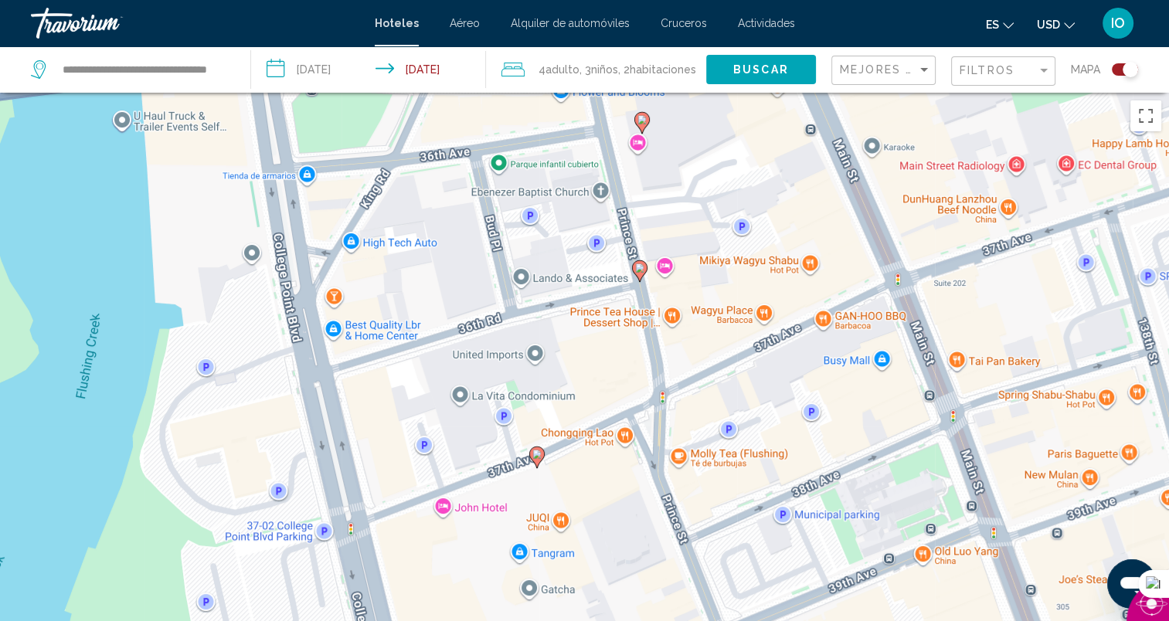
click at [535, 454] on image "Main content" at bounding box center [536, 454] width 9 height 9
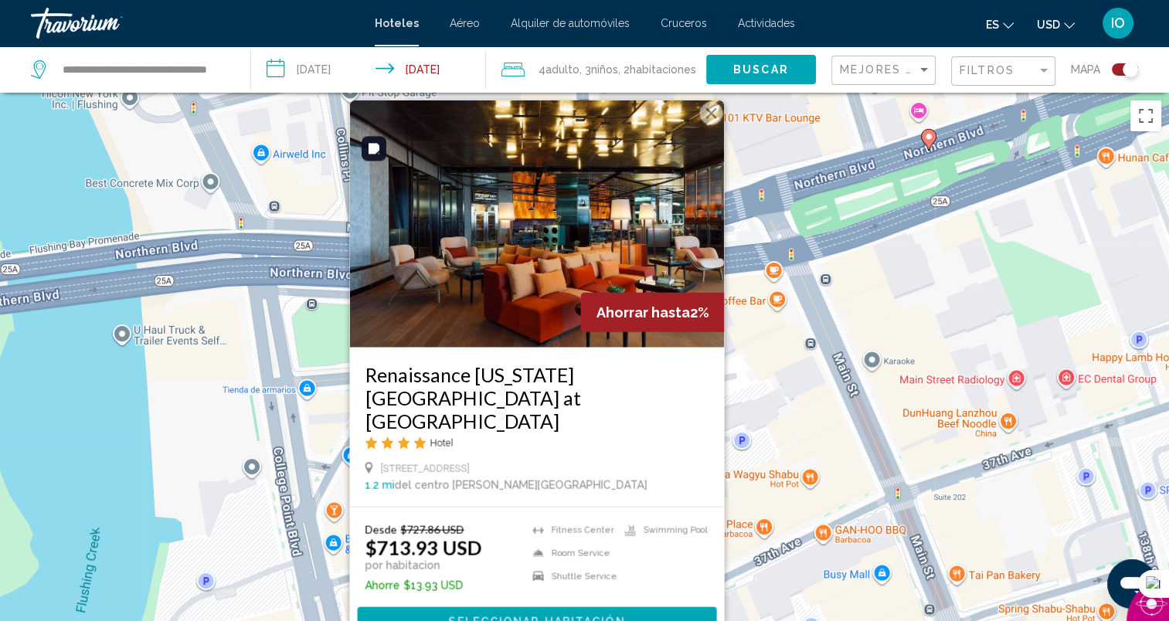
click at [712, 125] on button "Cerrar" at bounding box center [710, 113] width 23 height 23
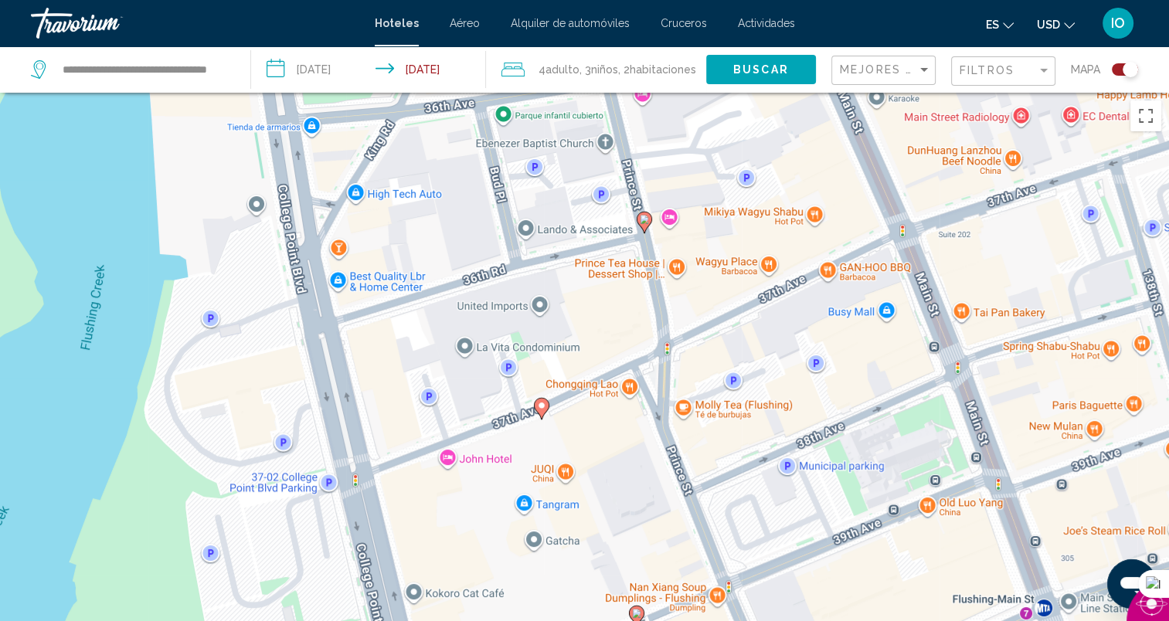
drag, startPoint x: 597, startPoint y: 545, endPoint x: 603, endPoint y: 275, distance: 269.7
click at [603, 275] on div "Para activar la función de arrastrar con el teclado, presiona Alt + Intro. Una …" at bounding box center [584, 403] width 1169 height 621
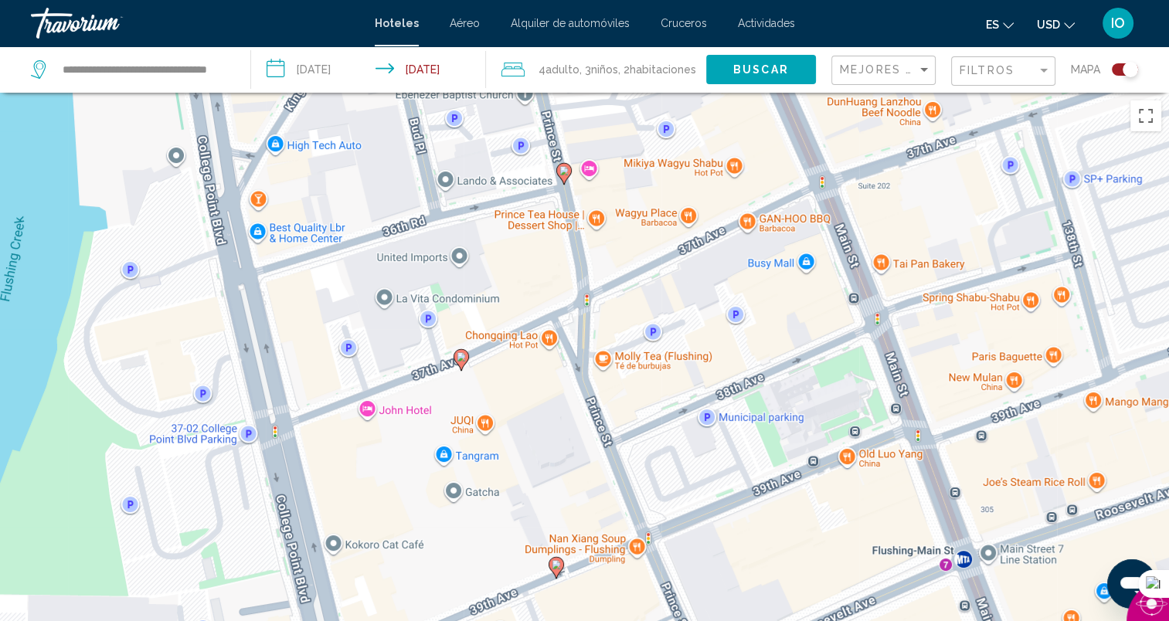
drag, startPoint x: 596, startPoint y: 314, endPoint x: 518, endPoint y: 260, distance: 95.4
click at [518, 260] on div "Para activar la función de arrastrar con el teclado, presiona Alt + Intro. Una …" at bounding box center [584, 403] width 1169 height 621
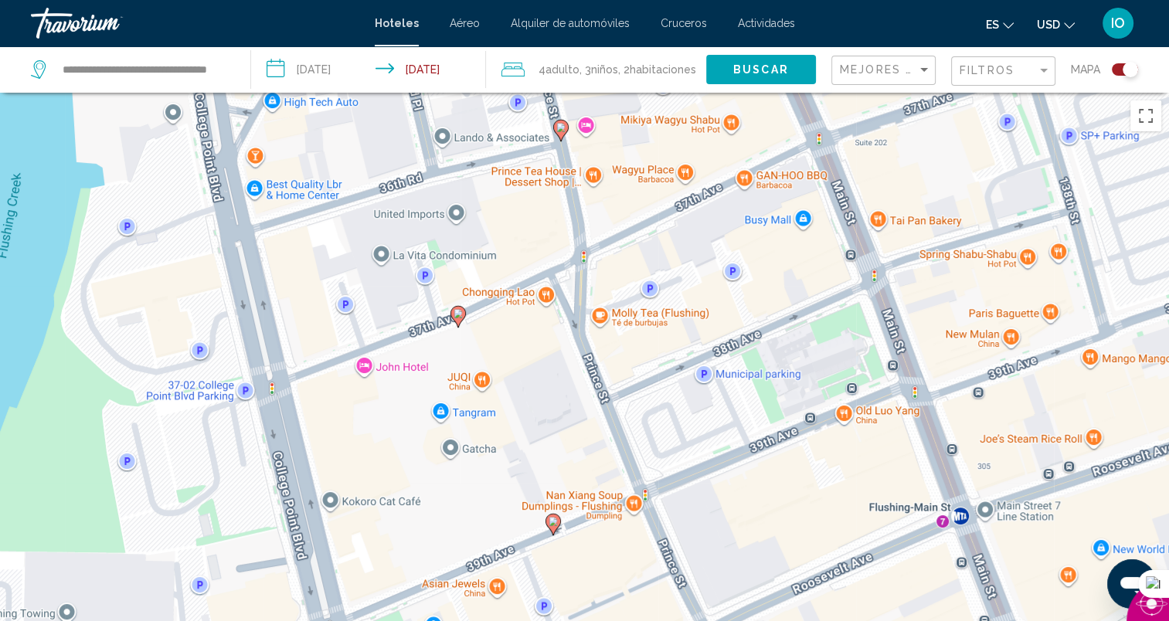
drag, startPoint x: 528, startPoint y: 411, endPoint x: 522, endPoint y: 375, distance: 35.9
click at [522, 375] on div "Para activar la función de arrastrar con el teclado, presiona Alt + Intro. Una …" at bounding box center [584, 403] width 1169 height 621
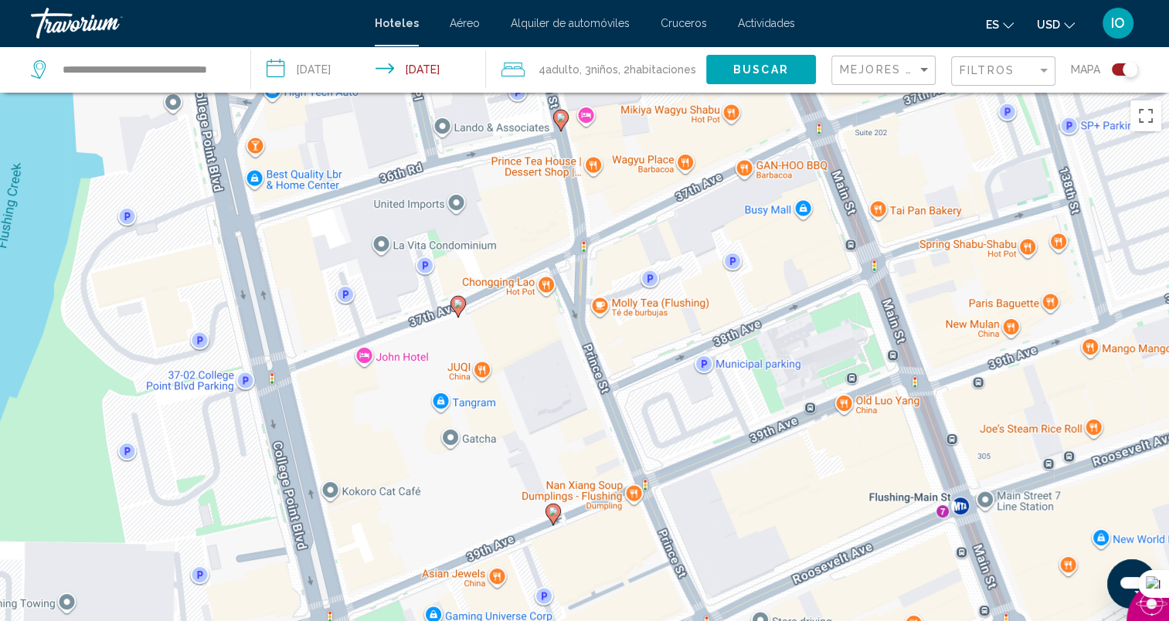
click at [361, 356] on div "Para activar la función de arrastrar con el teclado, presiona Alt + Intro. Una …" at bounding box center [584, 403] width 1169 height 621
